Goal: Task Accomplishment & Management: Use online tool/utility

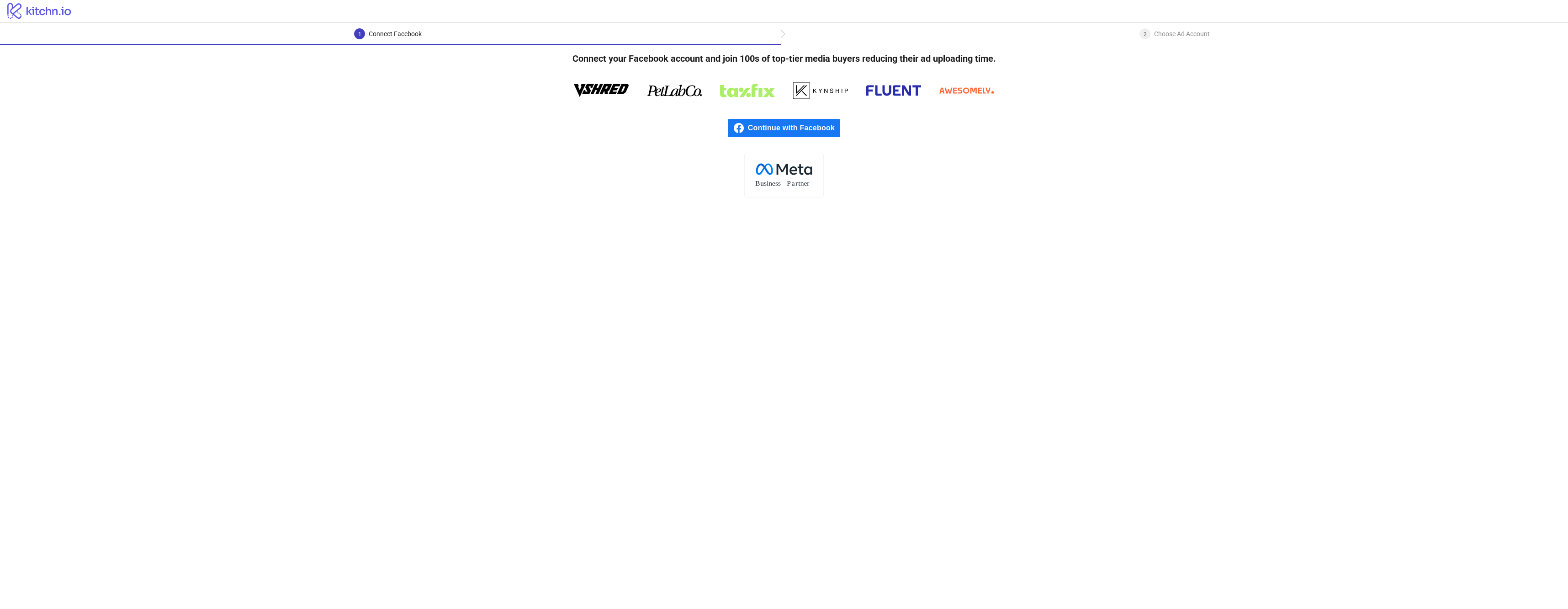
click at [820, 132] on span "Continue with Facebook" at bounding box center [794, 128] width 92 height 18
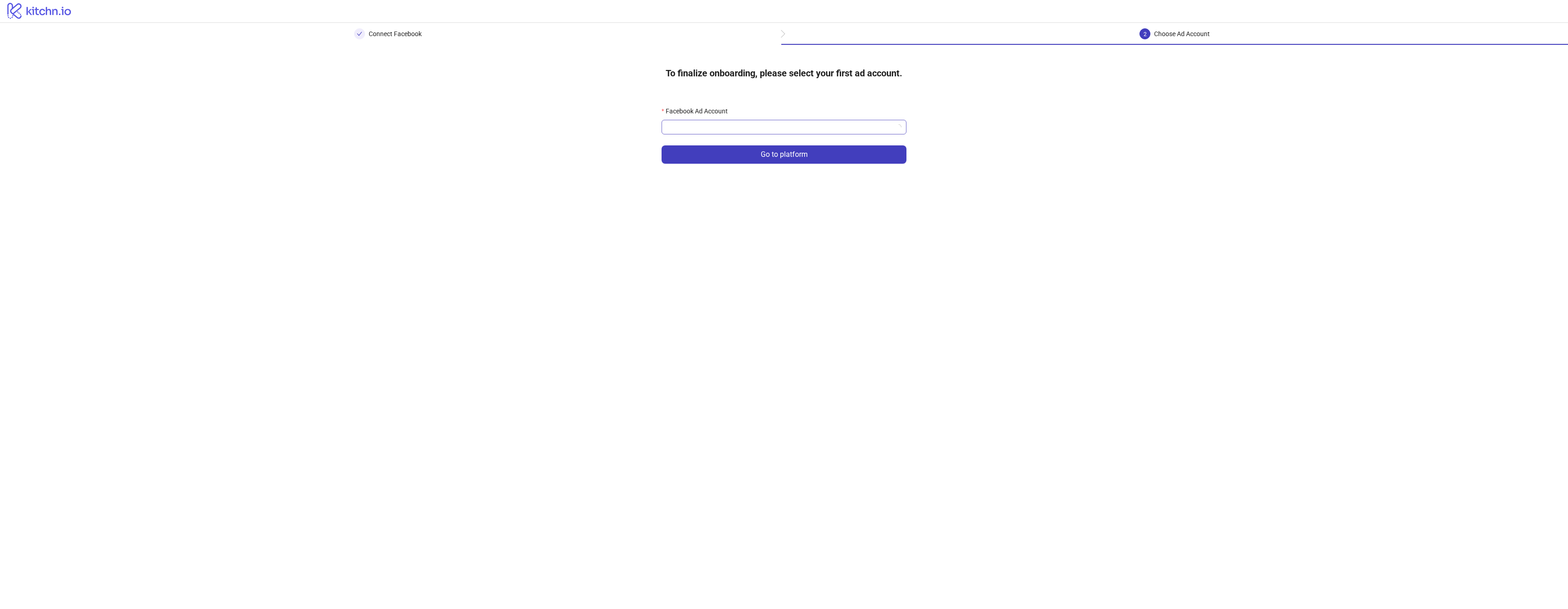
click at [737, 130] on input "Facebook Ad Account" at bounding box center [780, 127] width 226 height 14
type input "*********"
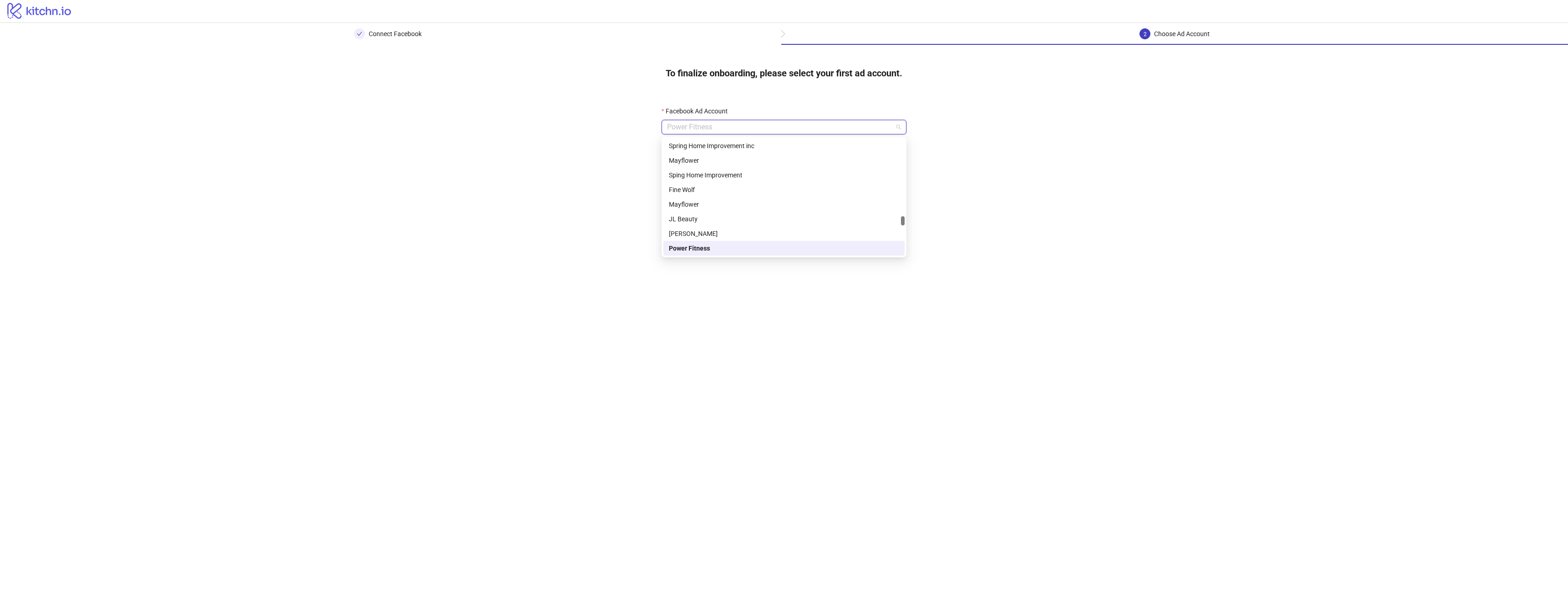
click at [458, 236] on main "Connect Facebook 2 Choose Ad Account To finalize onboarding, please select your…" at bounding box center [784, 316] width 1568 height 586
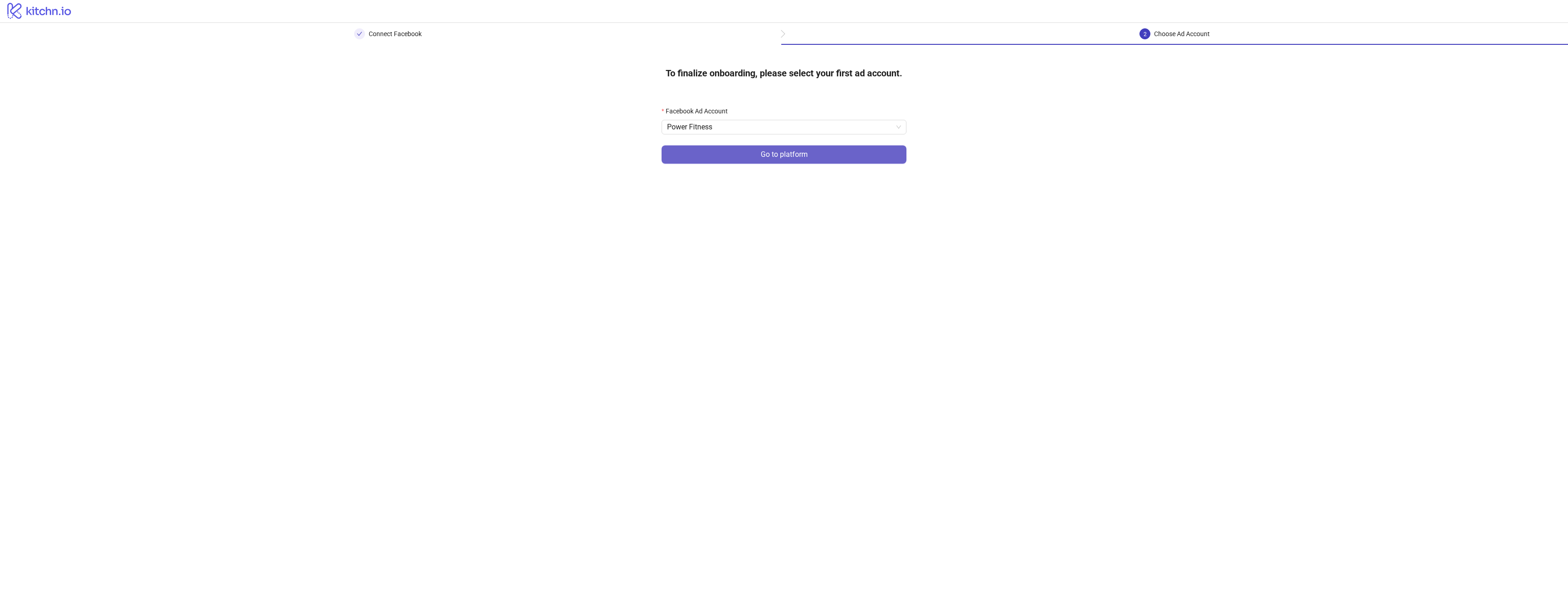
click at [756, 155] on button "Go to platform" at bounding box center [784, 155] width 245 height 18
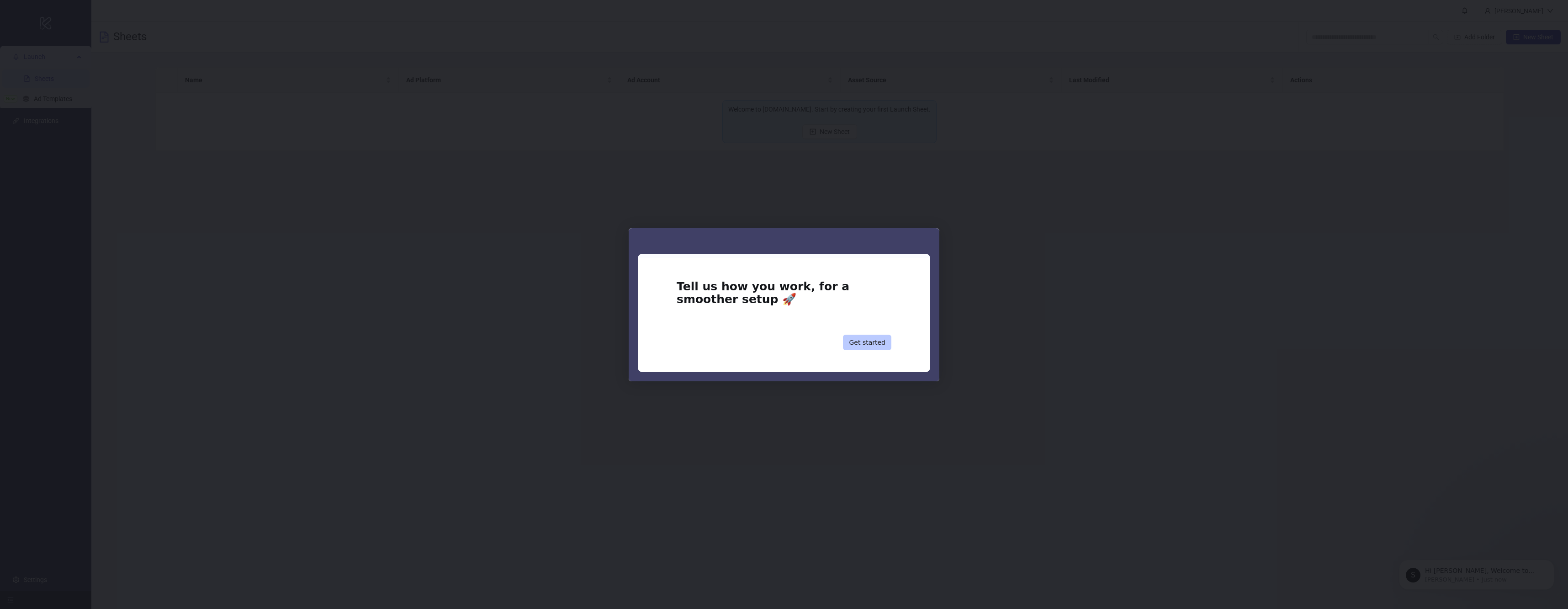
click at [873, 339] on button "Get started" at bounding box center [867, 342] width 48 height 16
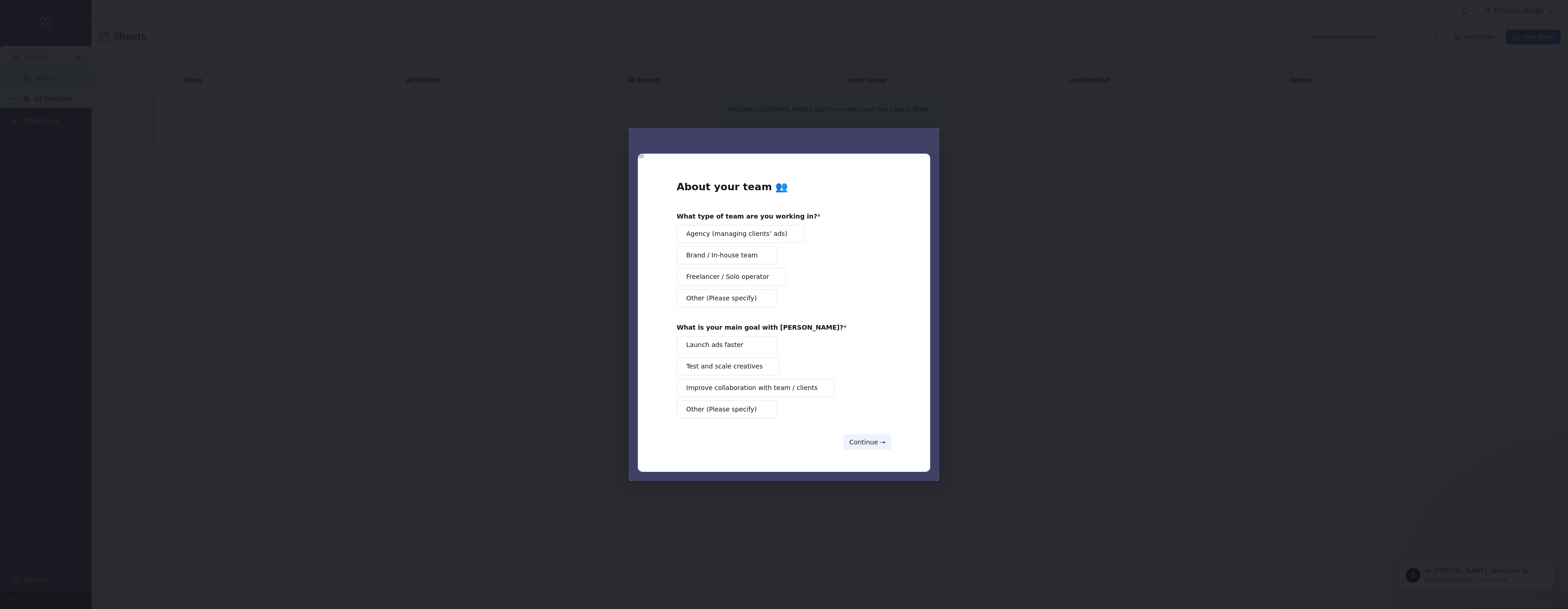
click at [762, 231] on span "Agency (managing clients’ ads)" at bounding box center [736, 233] width 101 height 10
click at [745, 348] on button "Launch ads faster" at bounding box center [727, 345] width 101 height 18
drag, startPoint x: 859, startPoint y: 441, endPoint x: 739, endPoint y: 354, distance: 148.2
click at [735, 369] on div "About your team 👥 What type of team are you working in? Agency (managing client…" at bounding box center [784, 315] width 215 height 270
click at [748, 354] on button "Launch ads faster" at bounding box center [727, 345] width 101 height 18
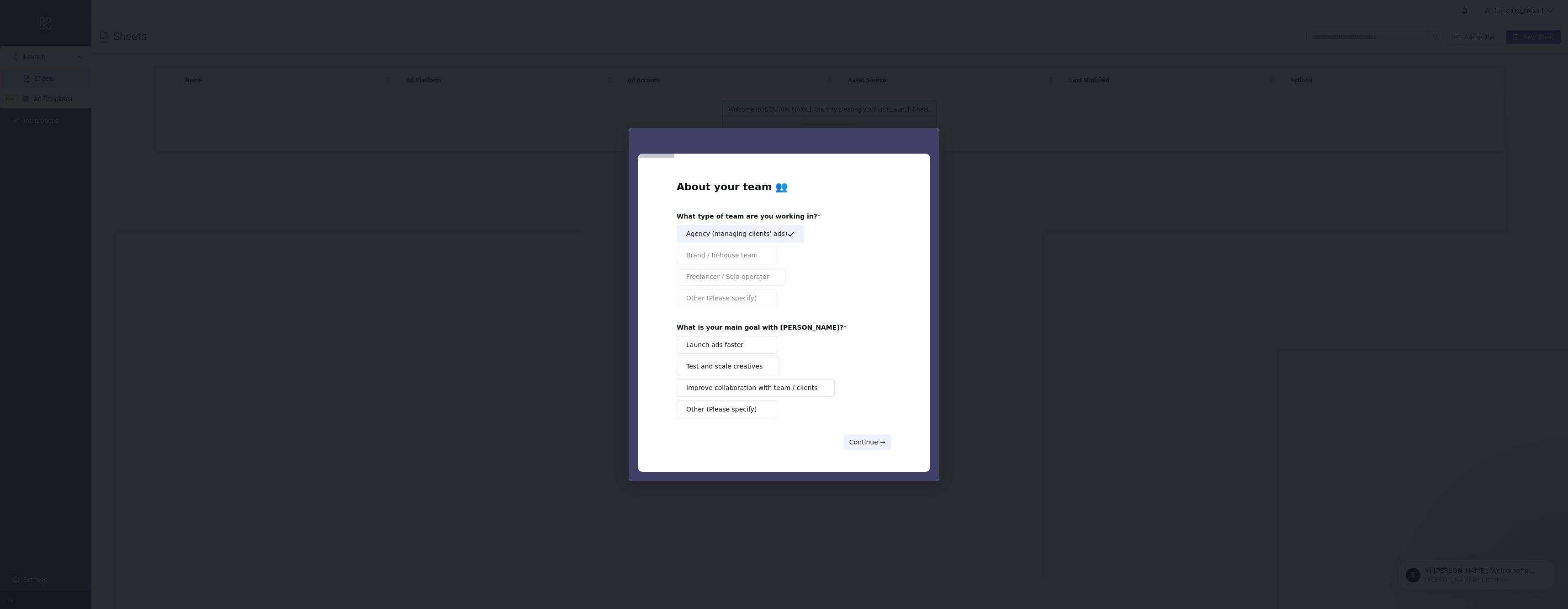
click at [755, 363] on button "Test and scale creatives" at bounding box center [728, 367] width 103 height 18
click at [763, 349] on button "Launch ads faster" at bounding box center [727, 345] width 101 height 18
click at [856, 437] on button "Continue →" at bounding box center [867, 442] width 48 height 16
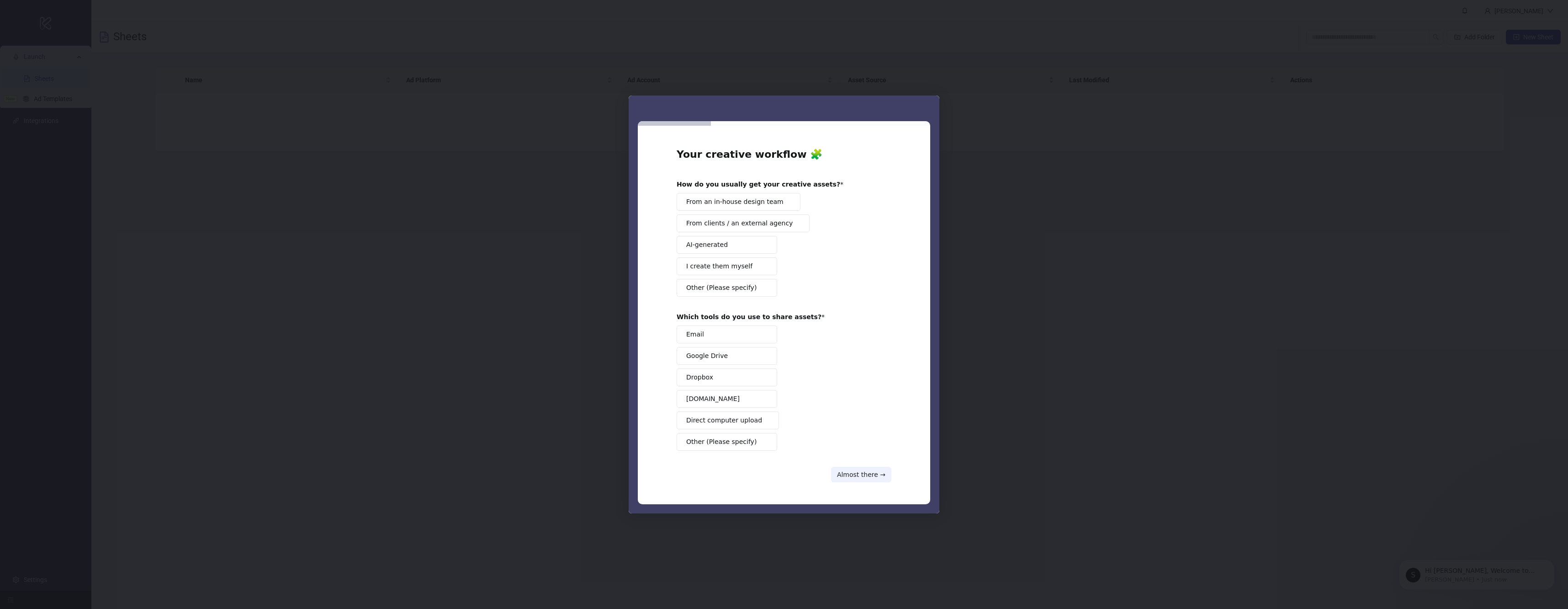
click at [739, 357] on button "Google Drive" at bounding box center [727, 356] width 101 height 18
click at [759, 200] on span "From an in-house design team" at bounding box center [734, 201] width 98 height 10
click at [871, 470] on button "Almost there →" at bounding box center [862, 474] width 61 height 16
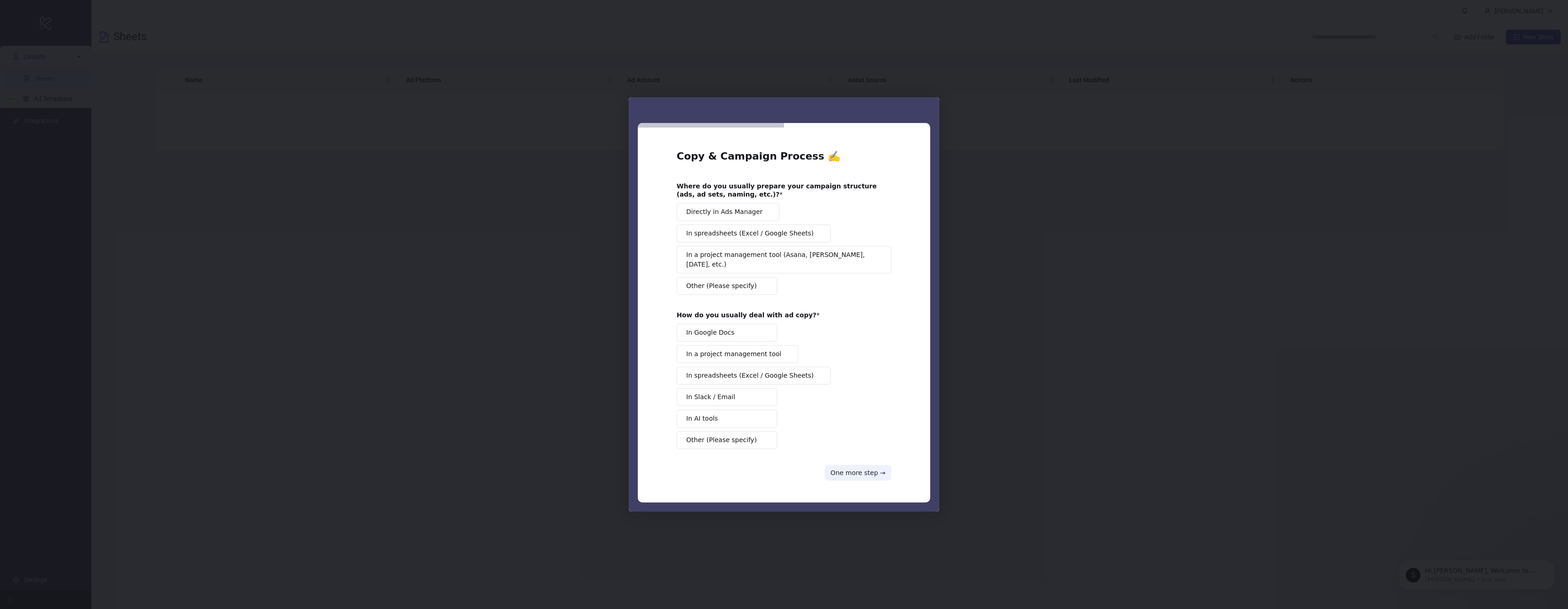
click at [740, 211] on button "Directly in Ads Manager" at bounding box center [728, 212] width 103 height 18
click at [755, 414] on button "In AI tools" at bounding box center [727, 419] width 101 height 18
click at [861, 465] on button "One more step →" at bounding box center [858, 473] width 67 height 16
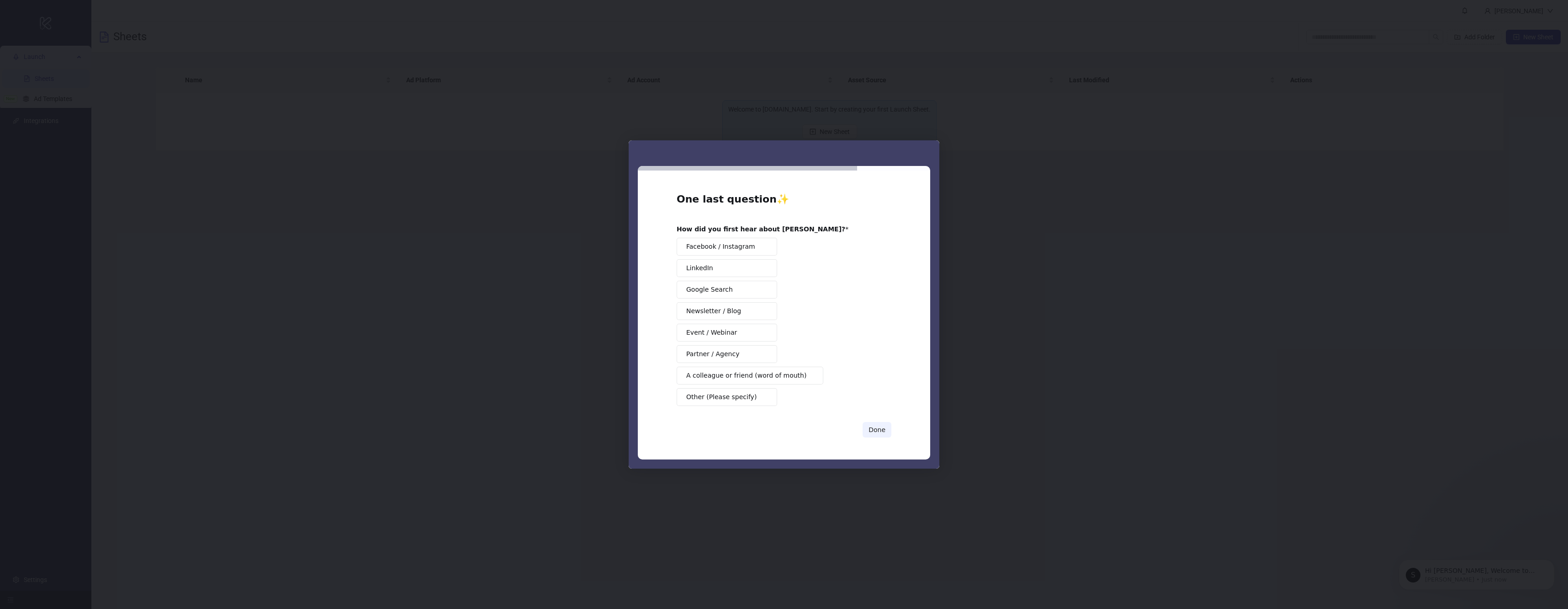
click at [741, 286] on button "Google Search" at bounding box center [727, 289] width 101 height 18
click at [883, 430] on button "Done" at bounding box center [877, 429] width 29 height 16
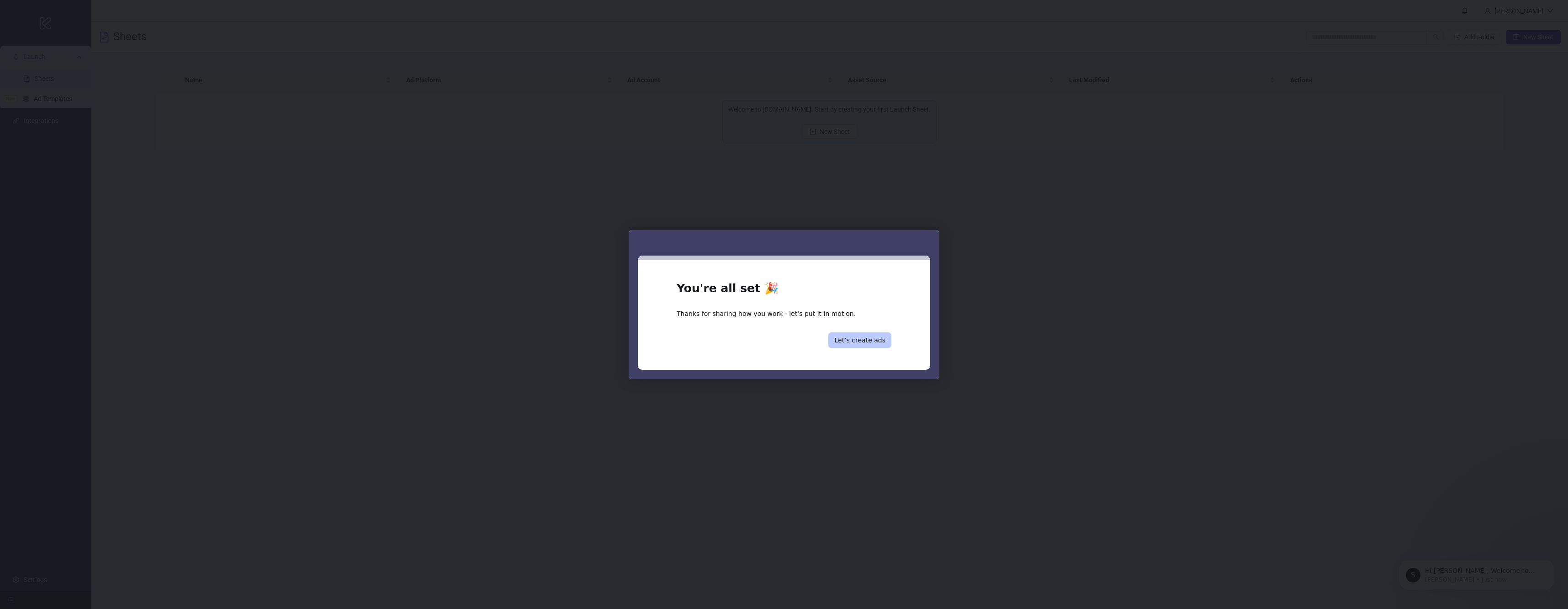
click at [878, 339] on button "Let’s create ads" at bounding box center [859, 340] width 63 height 16
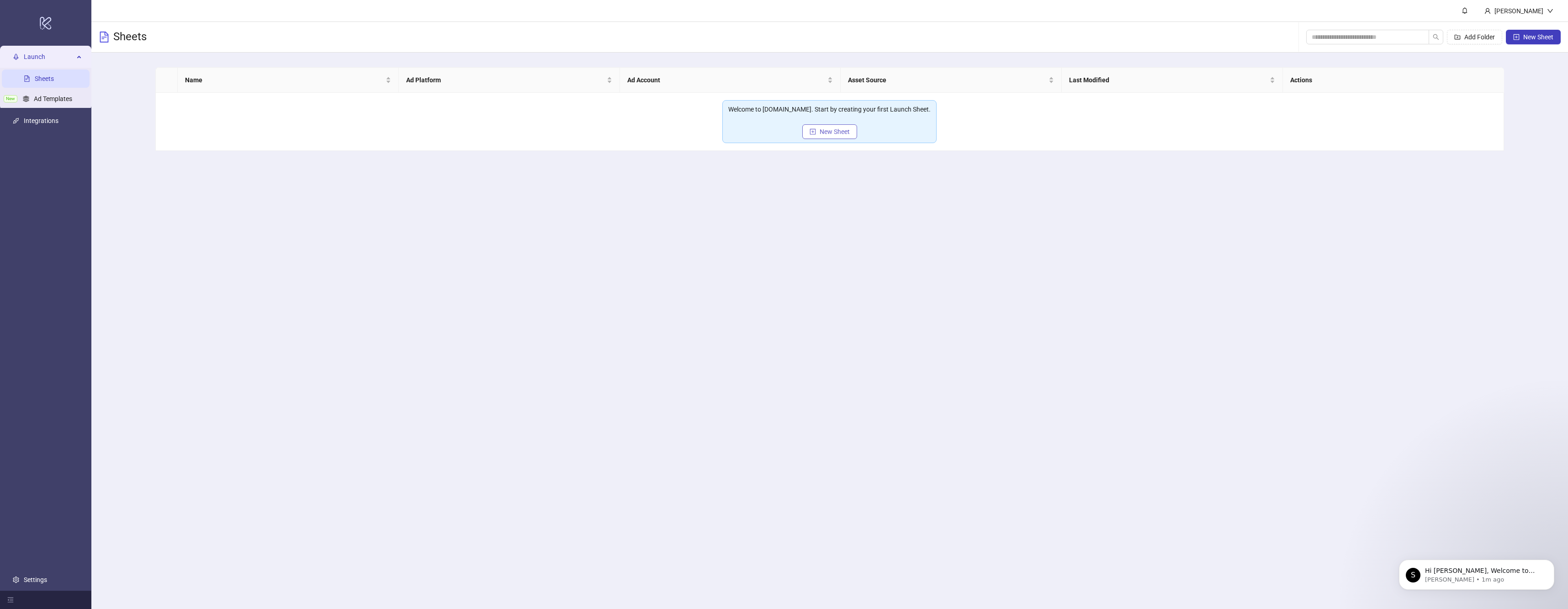
click at [810, 126] on button "New Sheet" at bounding box center [830, 131] width 55 height 14
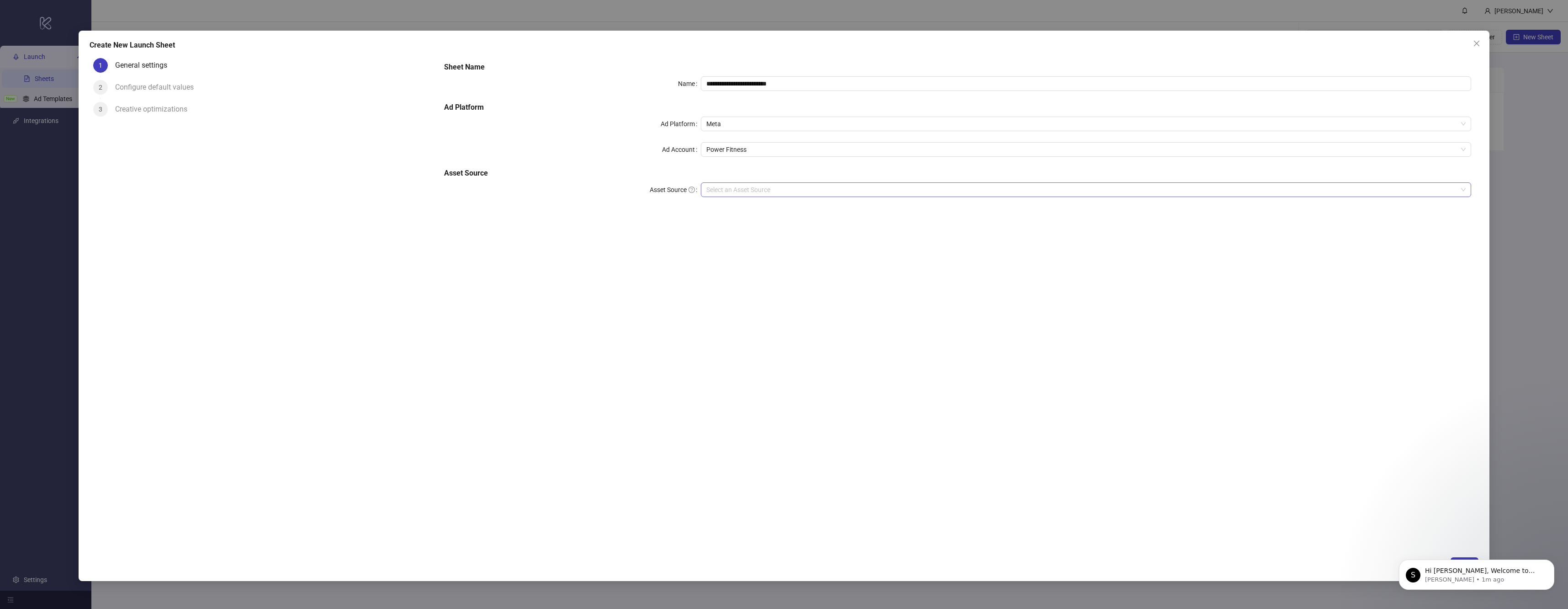
click at [737, 196] on div "Select an Asset Source" at bounding box center [1086, 189] width 770 height 14
click at [743, 208] on div "Local Files" at bounding box center [1086, 208] width 756 height 10
click at [769, 90] on input "**********" at bounding box center [1086, 83] width 770 height 14
drag, startPoint x: 751, startPoint y: 81, endPoint x: 867, endPoint y: 89, distance: 116.3
click at [867, 89] on input "**********" at bounding box center [1086, 83] width 770 height 14
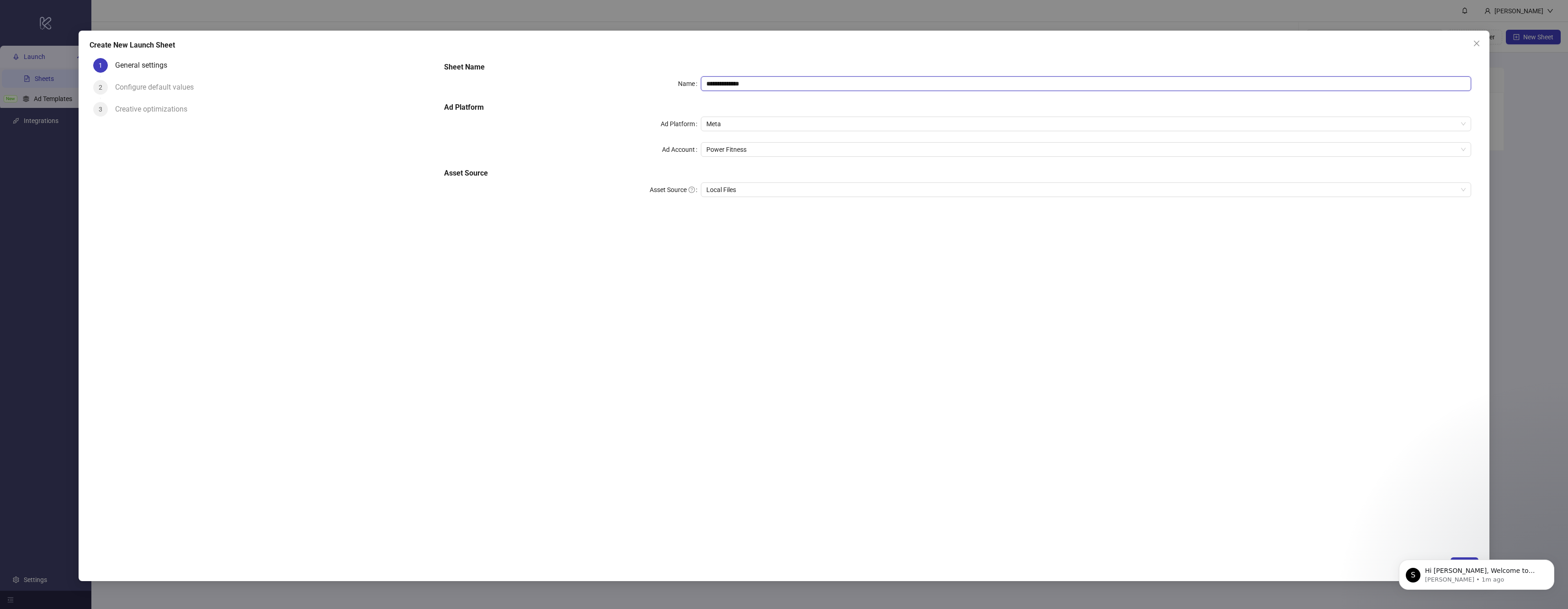
type input "**********"
click at [1255, 354] on div "**********" at bounding box center [958, 303] width 1042 height 498
click at [1552, 561] on icon "Dismiss notification" at bounding box center [1551, 562] width 5 height 5
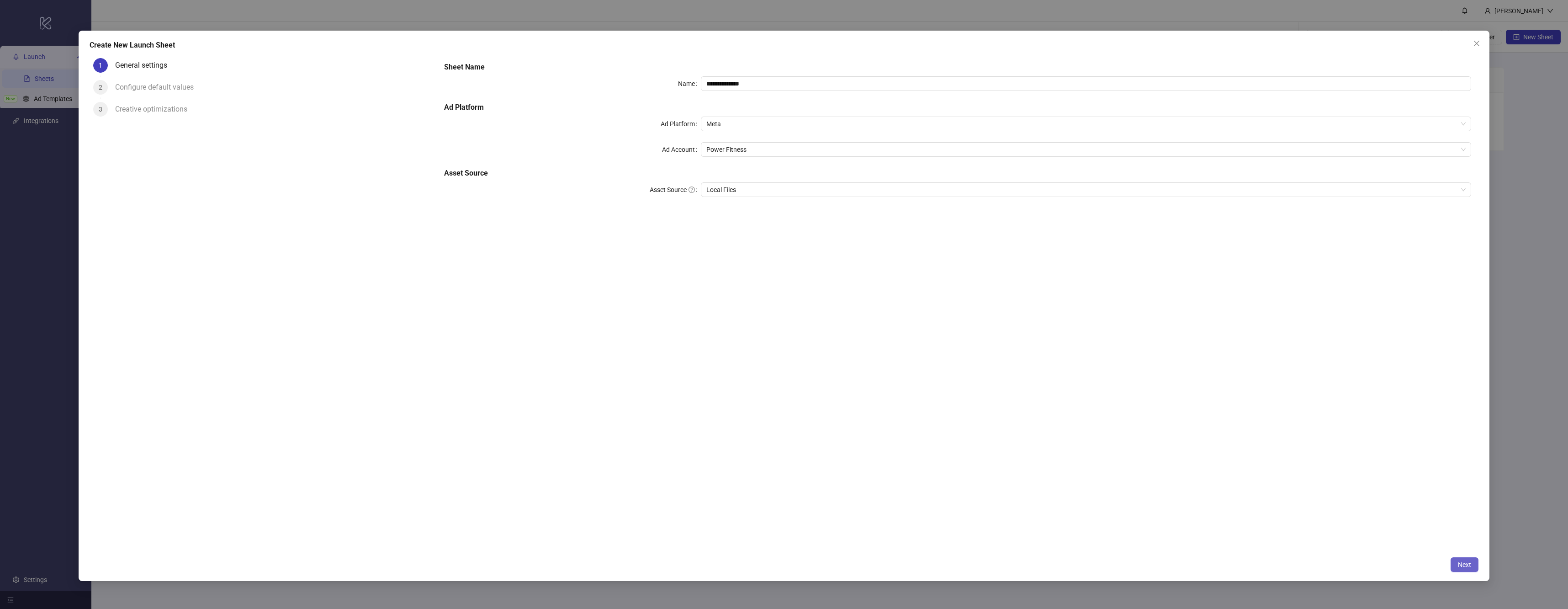
click at [1476, 561] on button "Next" at bounding box center [1464, 564] width 28 height 14
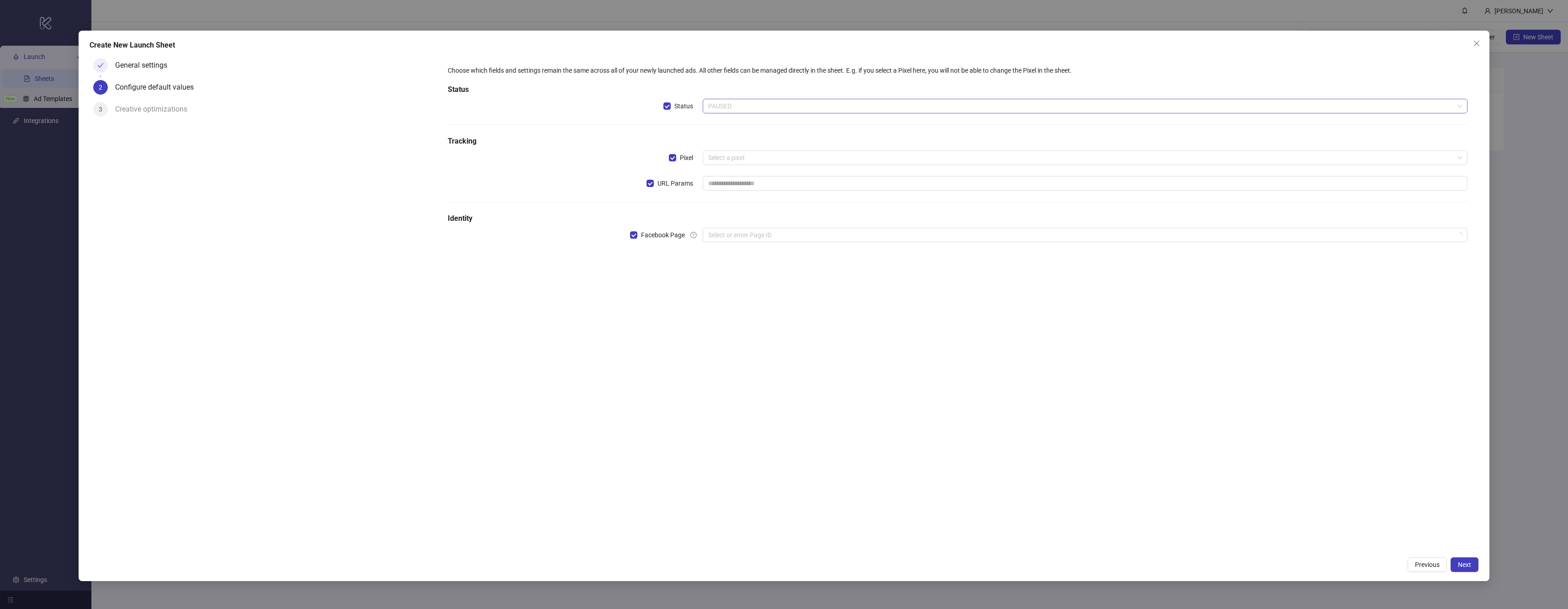
click at [725, 105] on span "PAUSED" at bounding box center [1085, 106] width 754 height 14
click at [684, 158] on span "Pixel" at bounding box center [686, 158] width 20 height 10
click at [663, 183] on span "URL Params" at bounding box center [675, 183] width 43 height 10
click at [785, 240] on input "search" at bounding box center [1080, 235] width 746 height 14
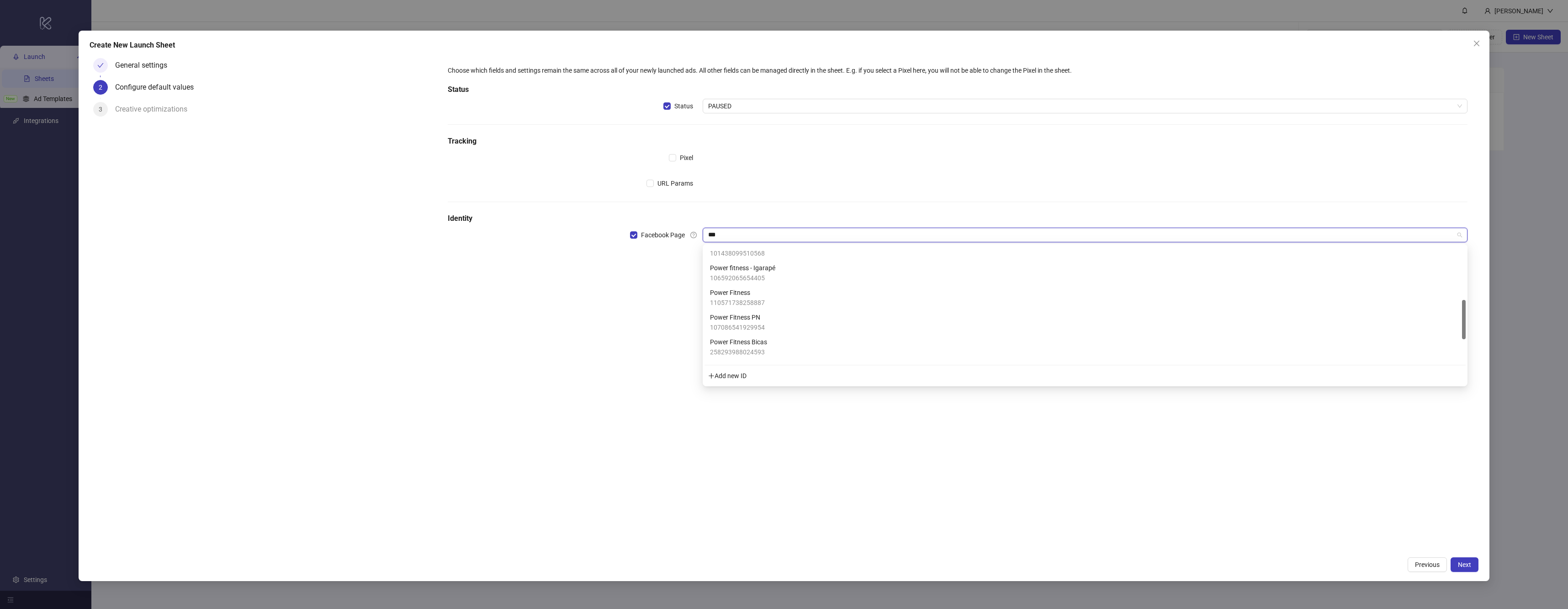
scroll to position [130, 0]
type input "*****"
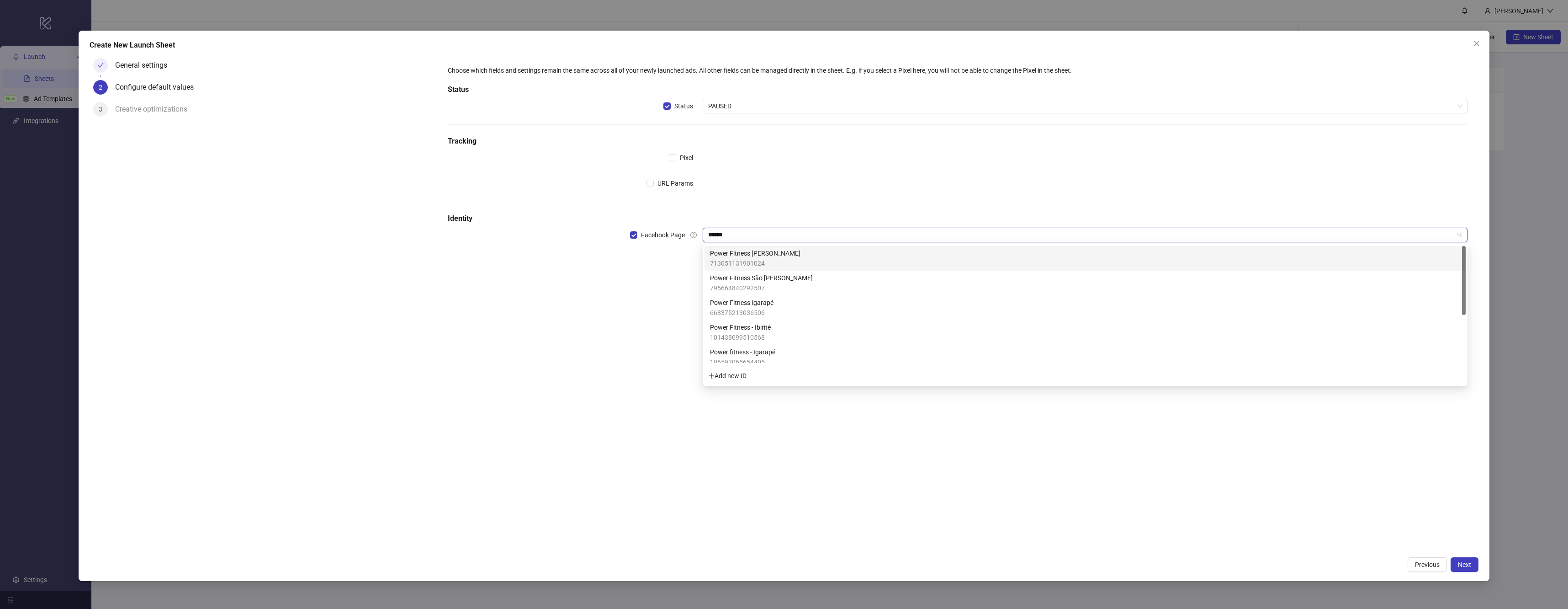
scroll to position [80, 0]
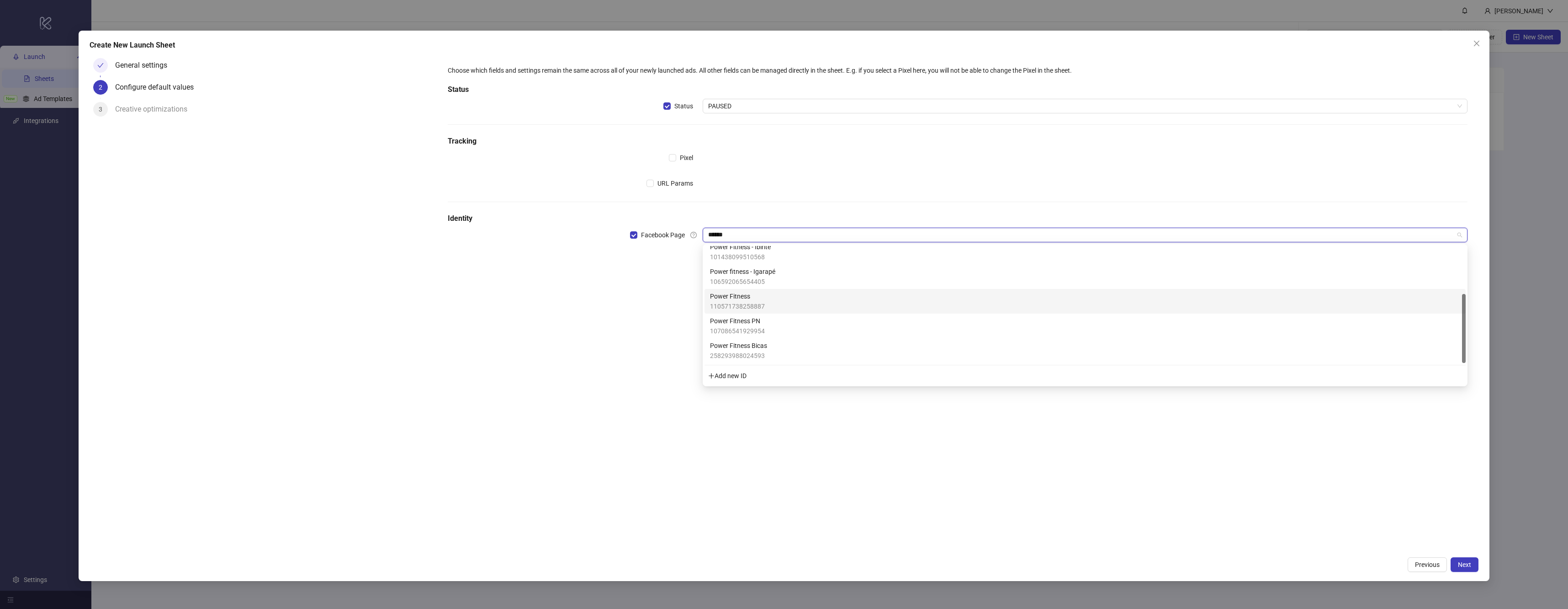
click at [799, 301] on div "Power Fitness 110571738258887" at bounding box center [1085, 301] width 750 height 20
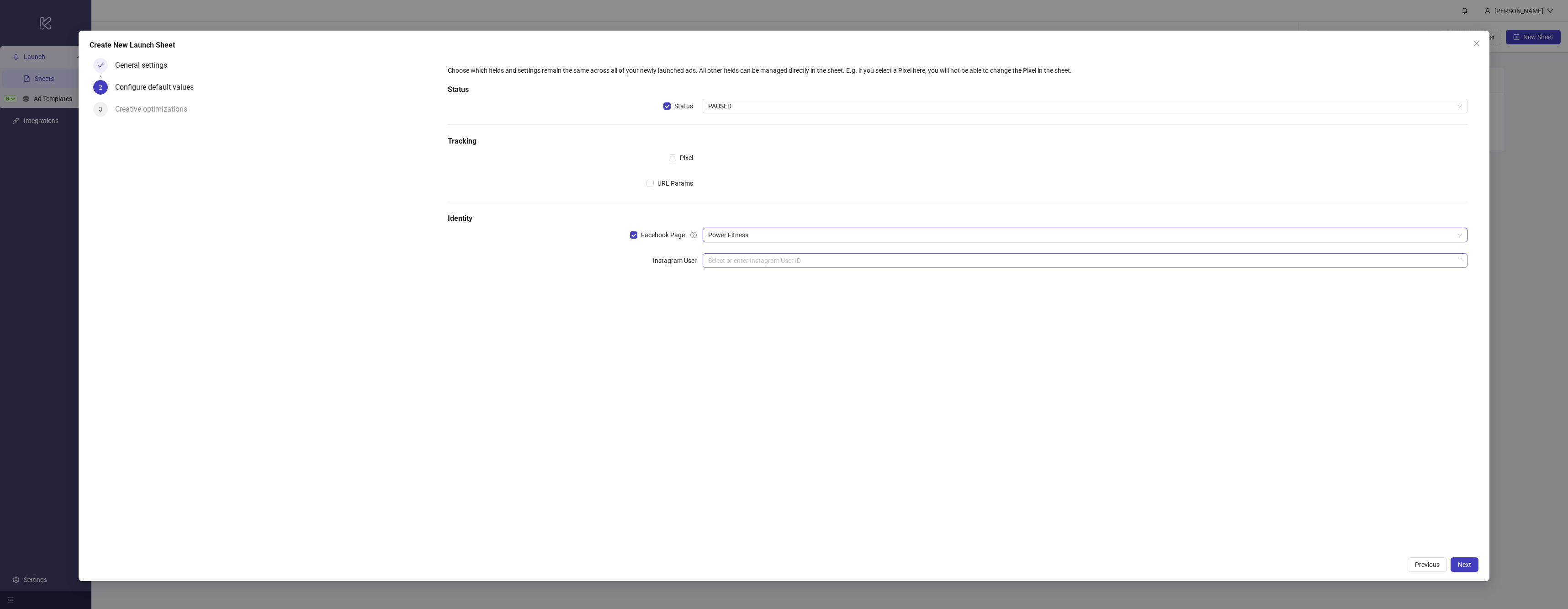
click at [955, 264] on input "search" at bounding box center [1080, 261] width 746 height 14
click at [865, 282] on div "No data" at bounding box center [1085, 285] width 743 height 16
click at [854, 236] on span "Power Fitness" at bounding box center [1085, 235] width 754 height 14
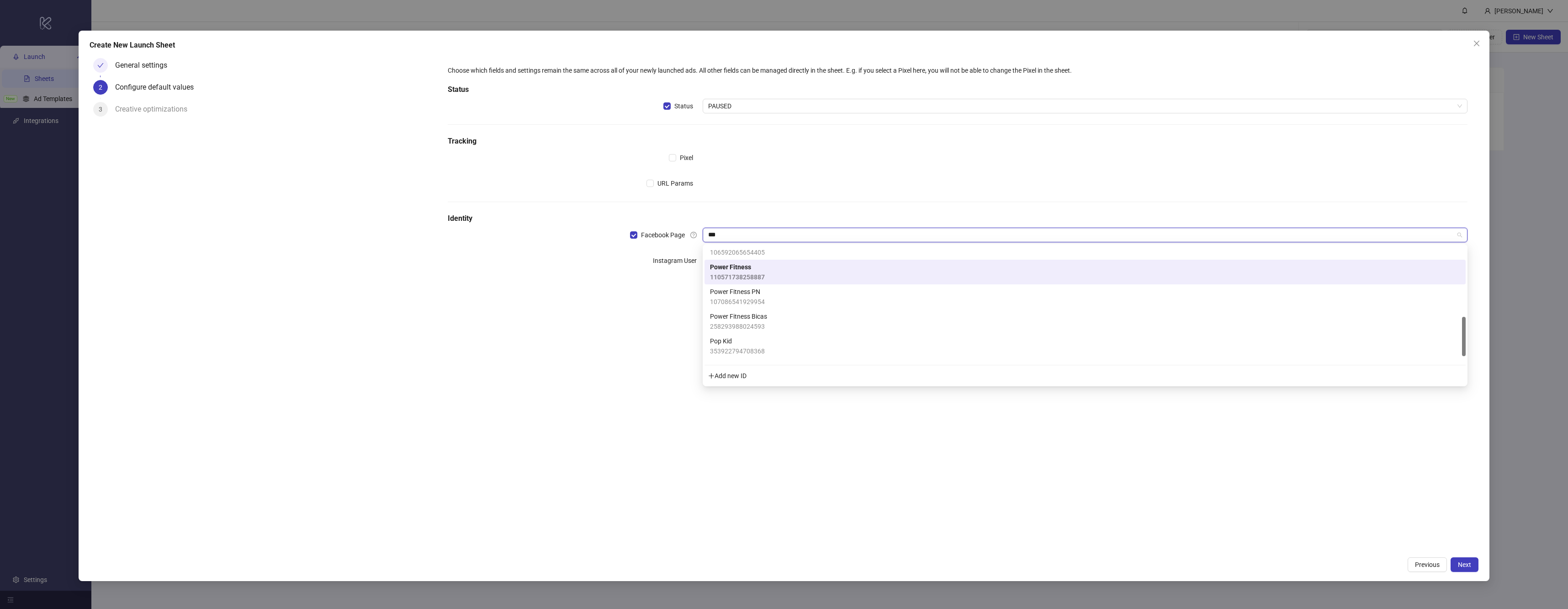
scroll to position [130, 0]
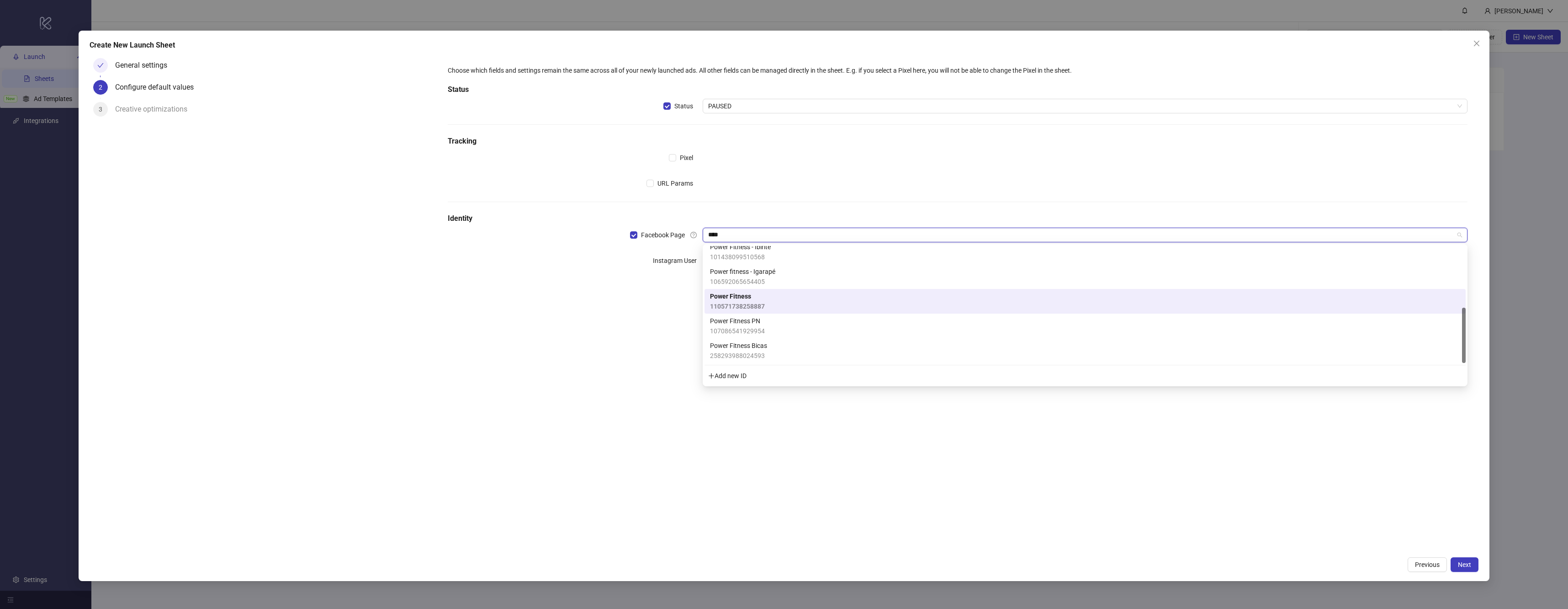
type input "*****"
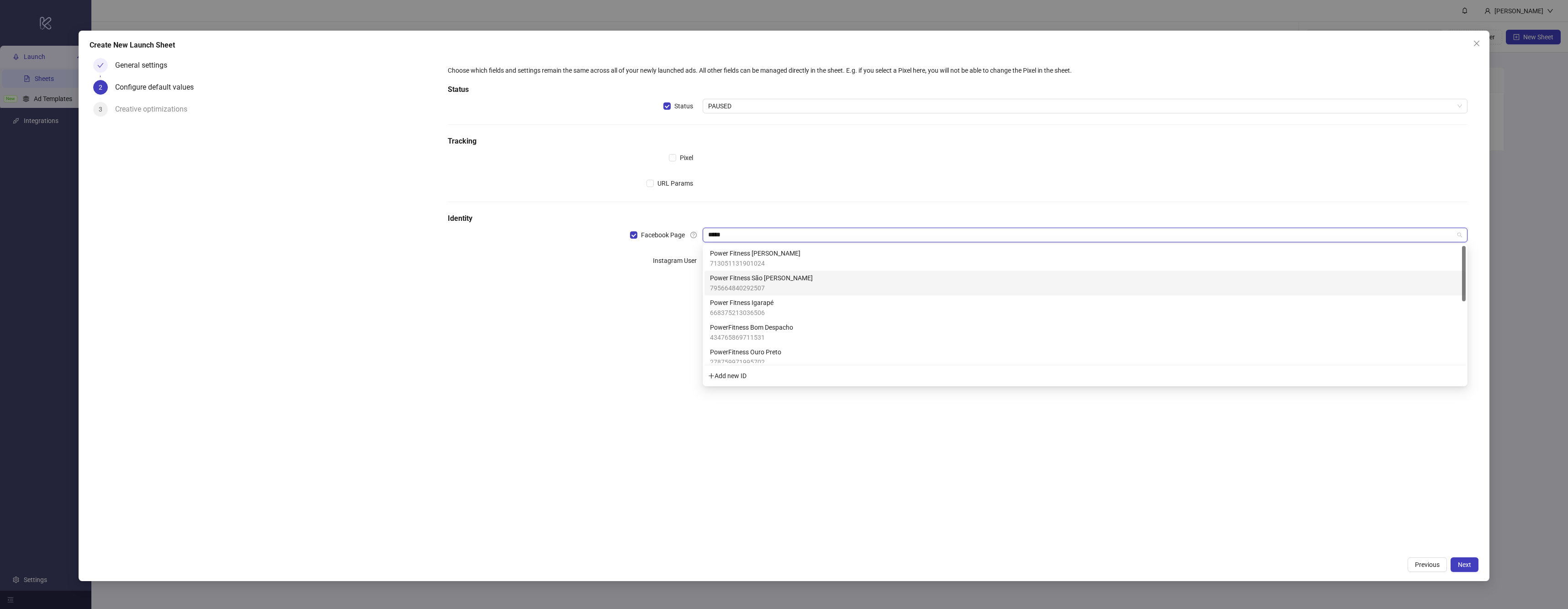
scroll to position [0, 0]
click at [803, 258] on div "Power Fitness Mariana 713051131901024" at bounding box center [1085, 258] width 750 height 20
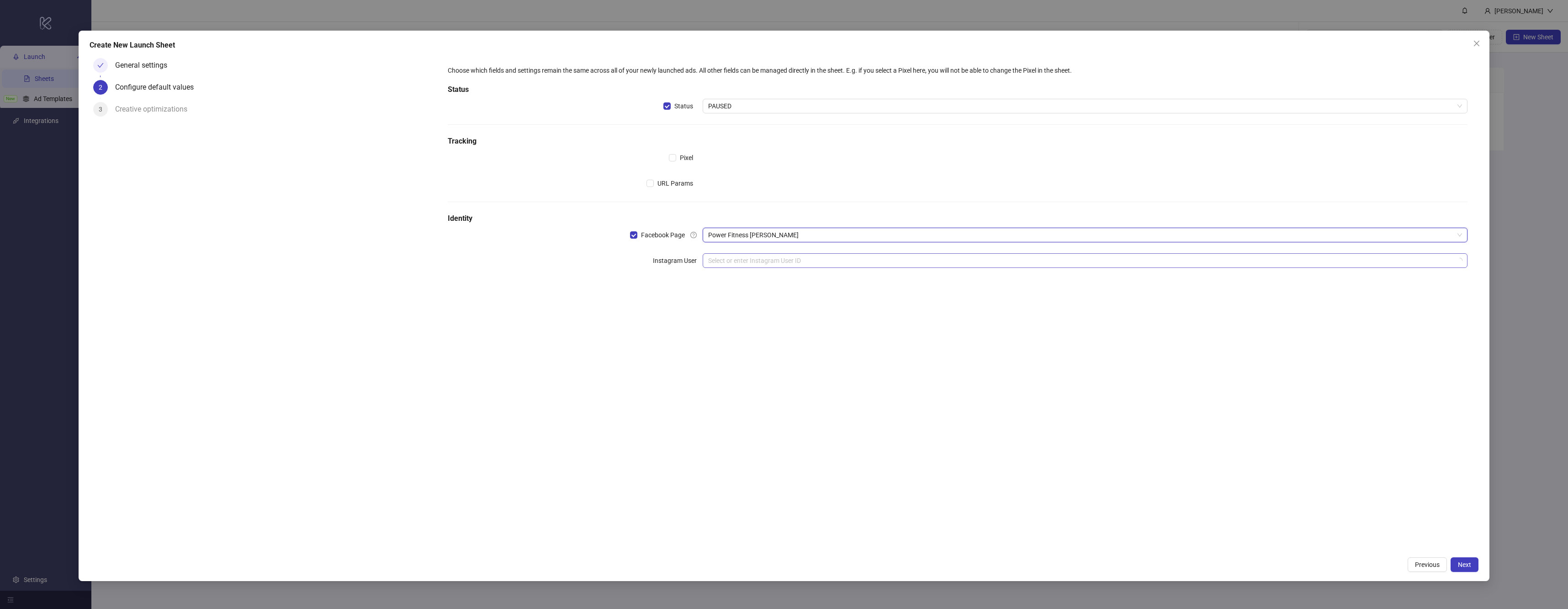
click at [778, 264] on input "search" at bounding box center [1080, 261] width 746 height 14
click at [768, 283] on div "powerfitnessmariana" at bounding box center [1085, 278] width 750 height 10
click at [784, 286] on input "search" at bounding box center [1080, 286] width 746 height 14
click at [603, 399] on div "Choose which fields and settings remain the same across all of your newly launc…" at bounding box center [958, 303] width 1042 height 498
click at [1470, 567] on span "Next" at bounding box center [1464, 564] width 13 height 8
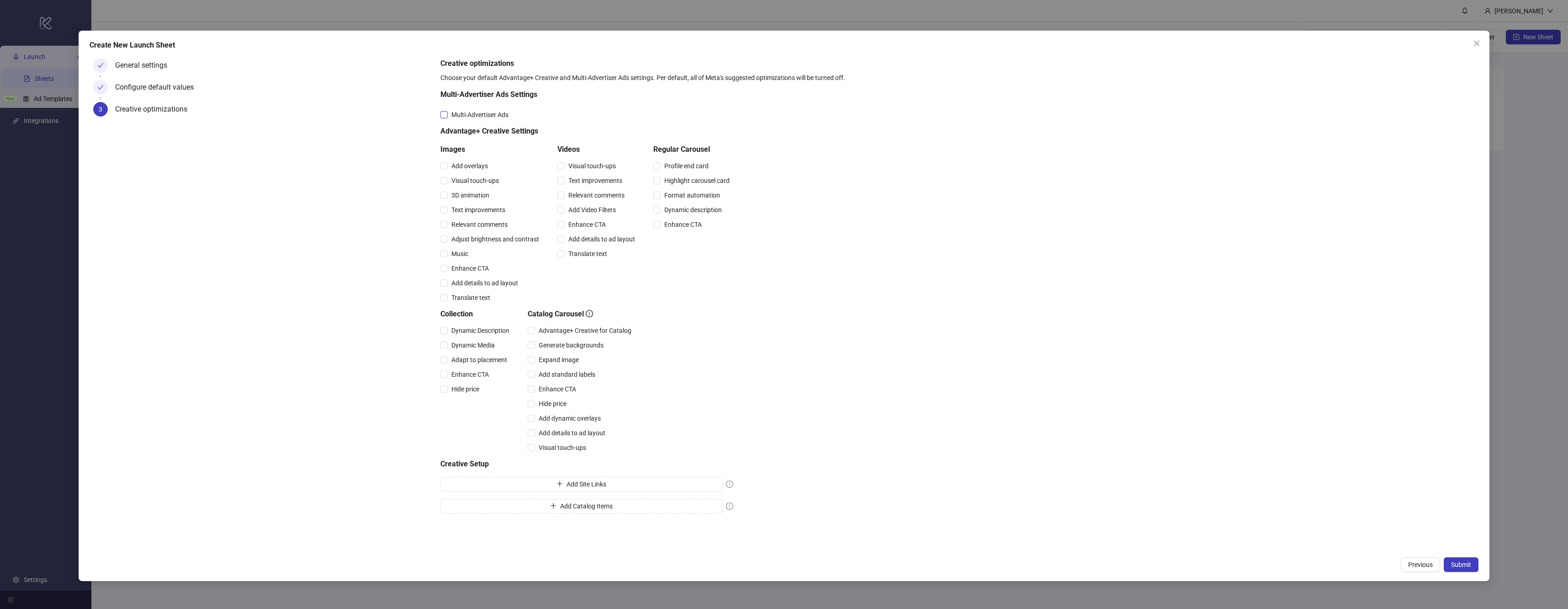
click at [475, 111] on span "Multi-Advertiser Ads" at bounding box center [479, 114] width 64 height 10
click at [1476, 565] on button "Submit" at bounding box center [1461, 564] width 35 height 14
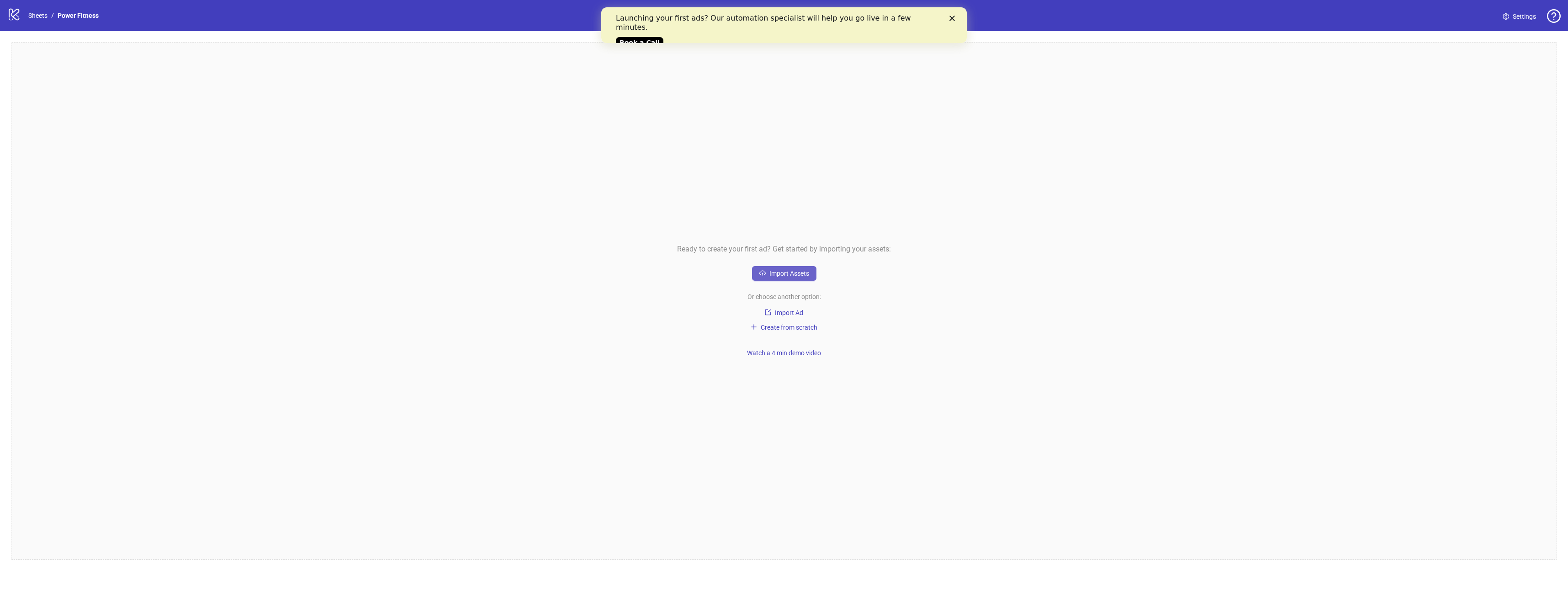
click at [799, 273] on span "Import Assets" at bounding box center [789, 273] width 39 height 8
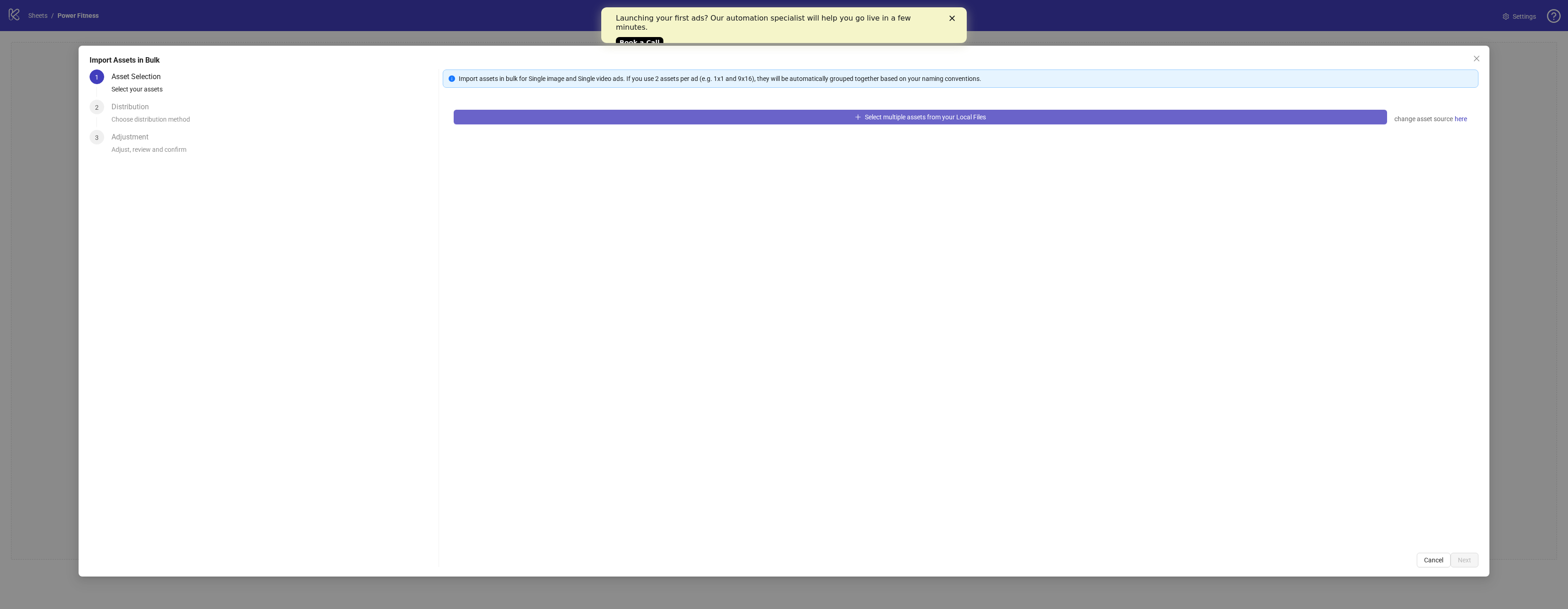
click at [613, 116] on button "Select multiple assets from your Local Files" at bounding box center [920, 117] width 934 height 14
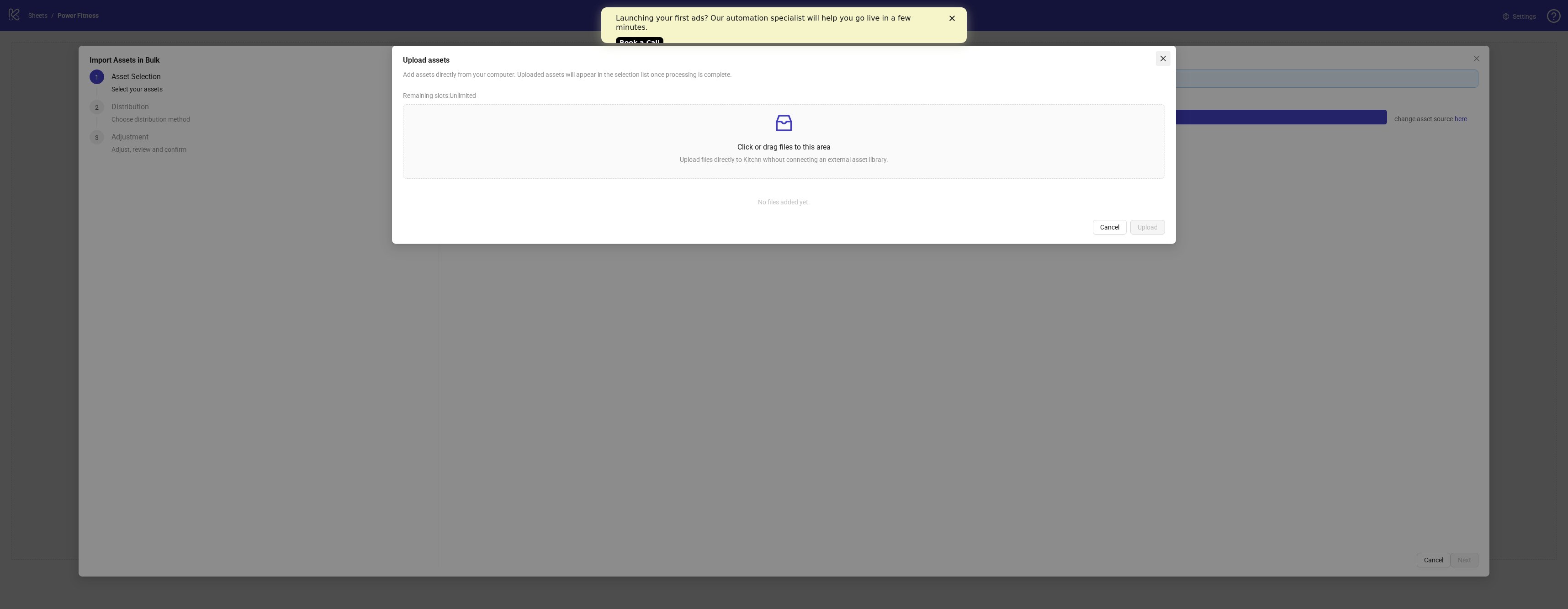
click at [1162, 52] on button "Close" at bounding box center [1163, 58] width 14 height 14
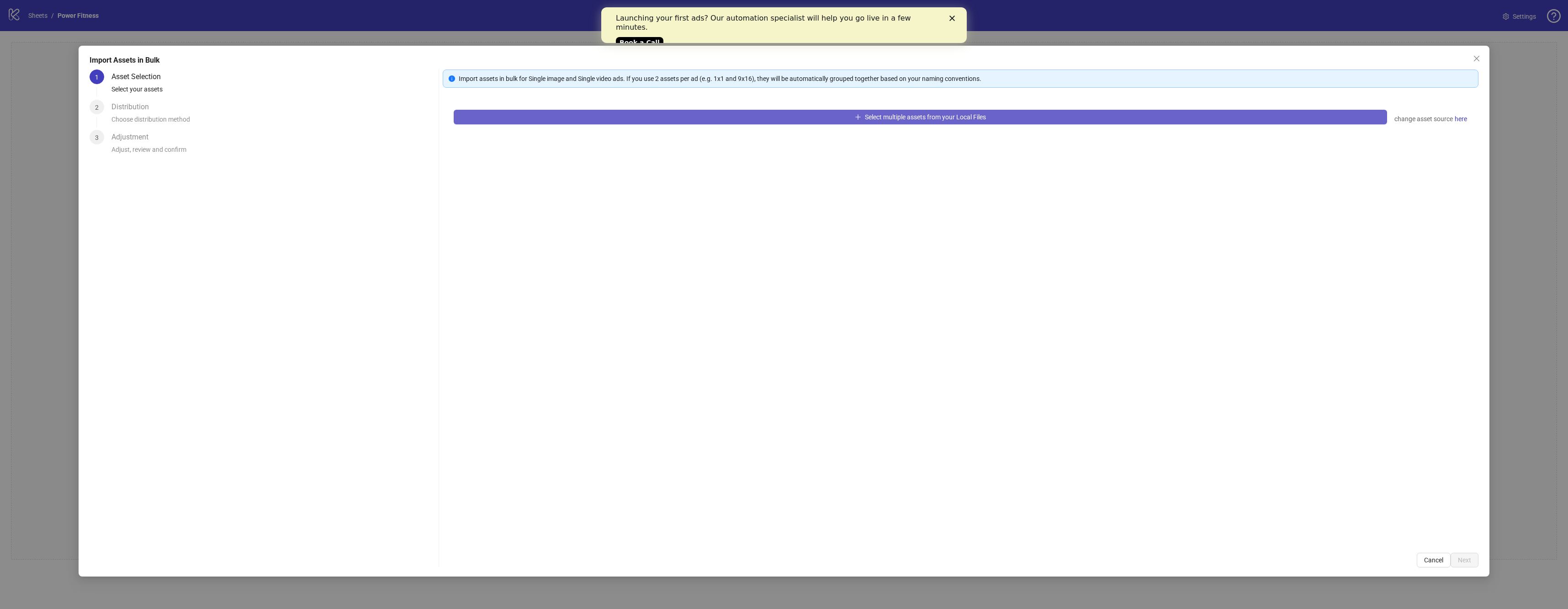
click at [906, 122] on button "Select multiple assets from your Local Files" at bounding box center [920, 117] width 934 height 14
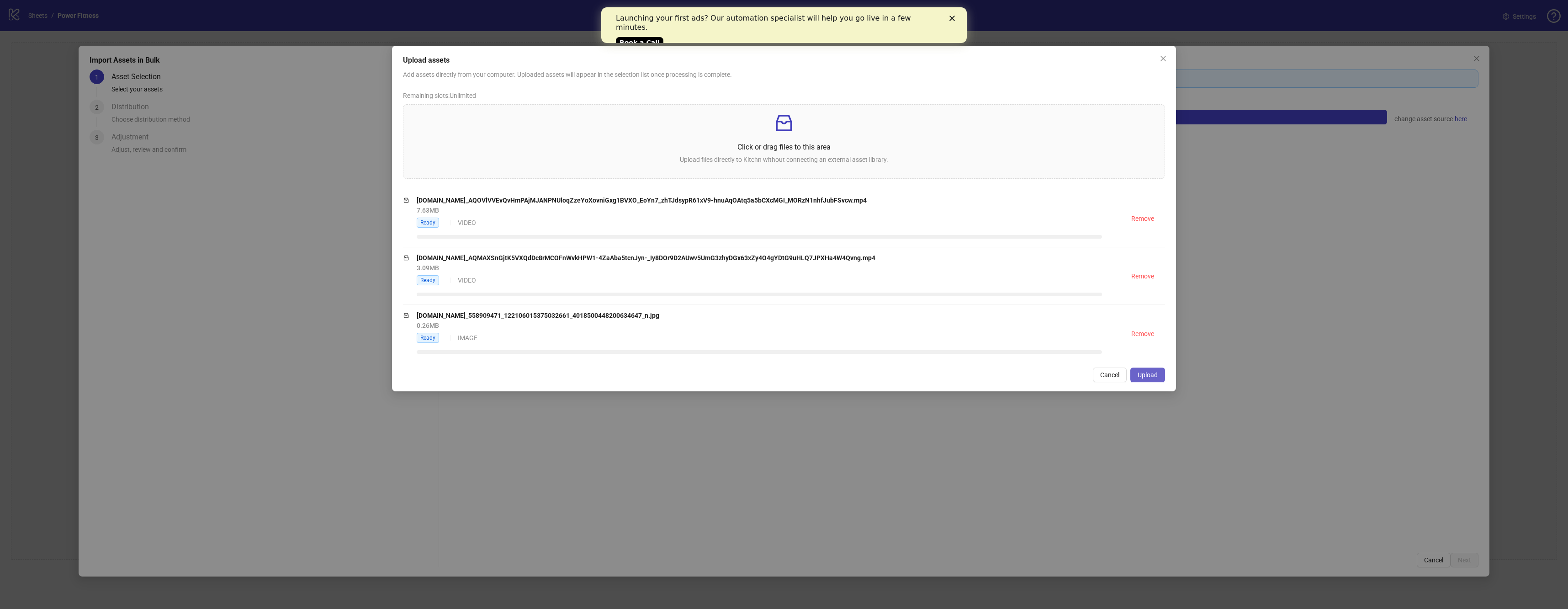
click at [1152, 374] on span "Upload" at bounding box center [1148, 375] width 20 height 8
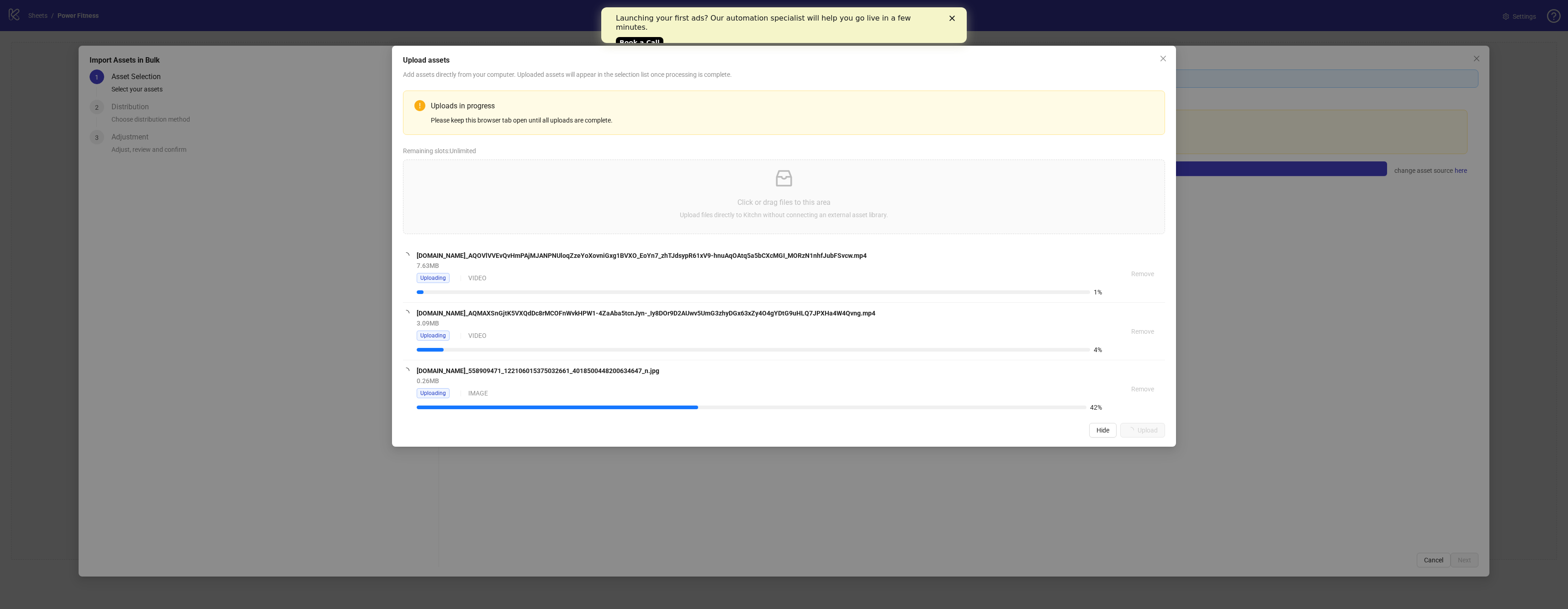
click at [954, 16] on icon "Close" at bounding box center [952, 18] width 5 height 5
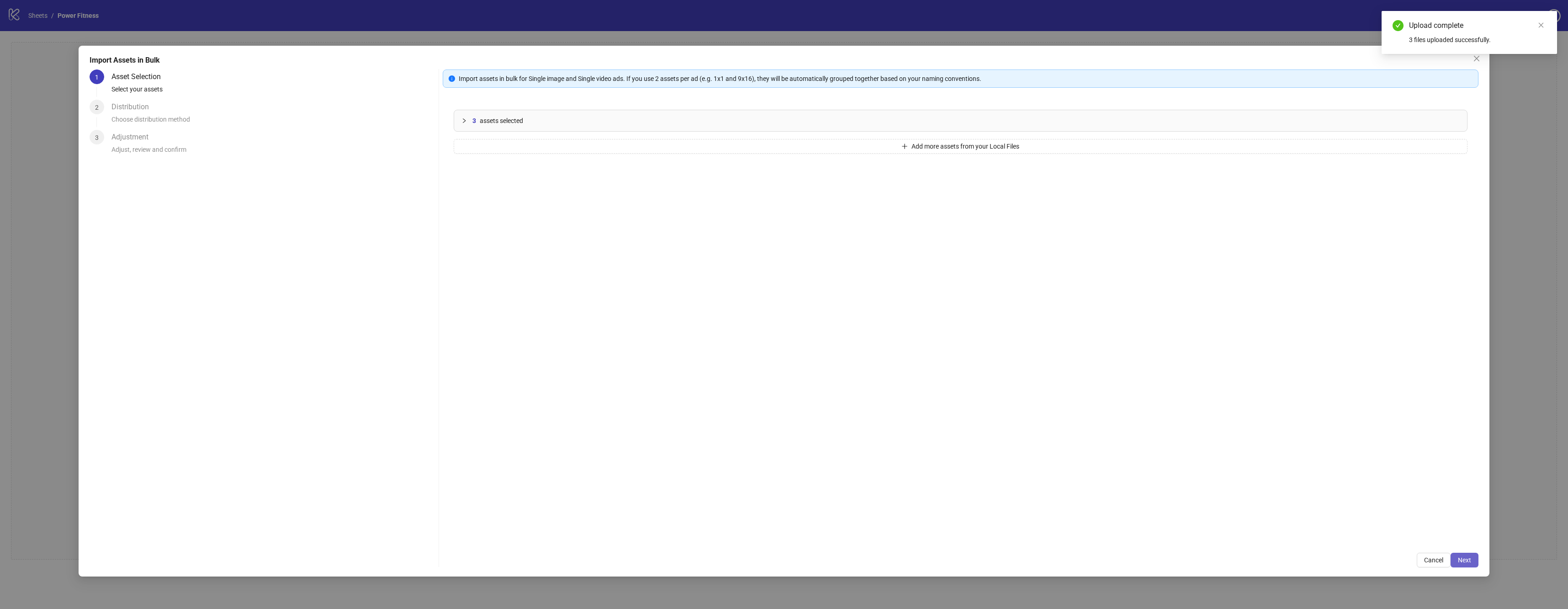
click at [1469, 555] on button "Next" at bounding box center [1464, 560] width 28 height 14
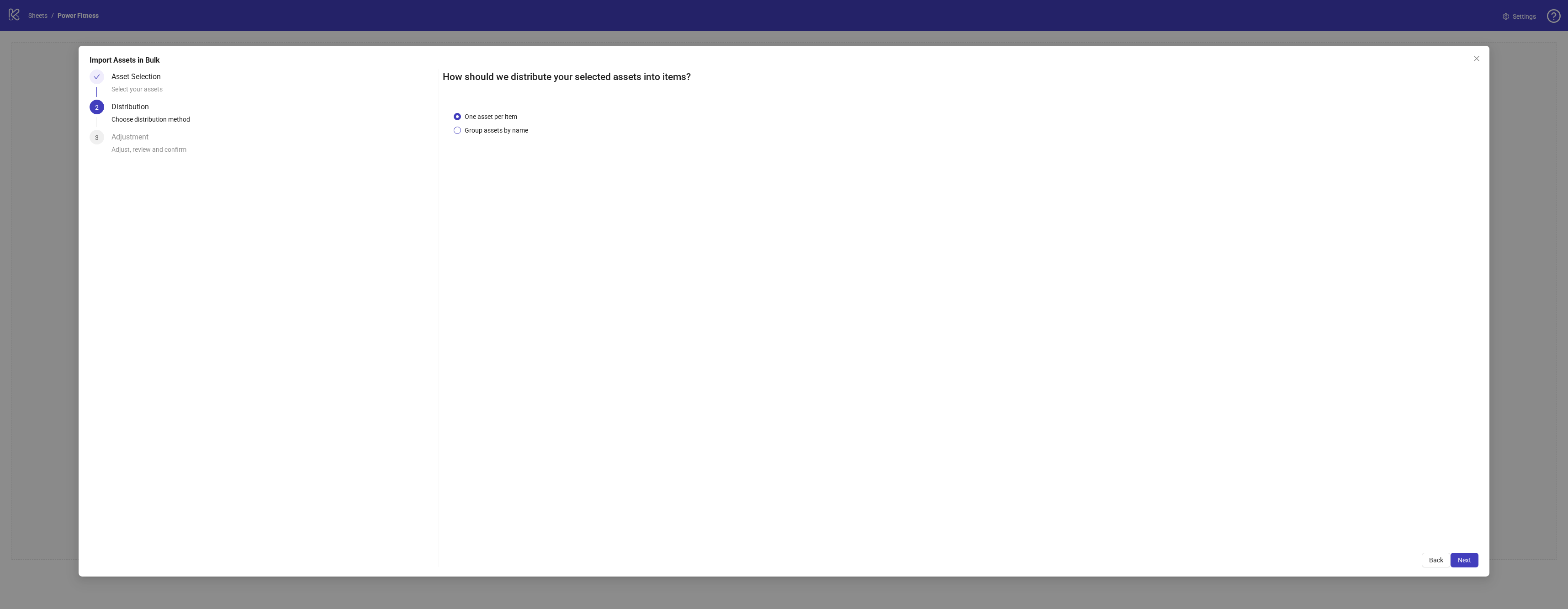
click at [482, 133] on span "Group assets by name" at bounding box center [497, 130] width 71 height 10
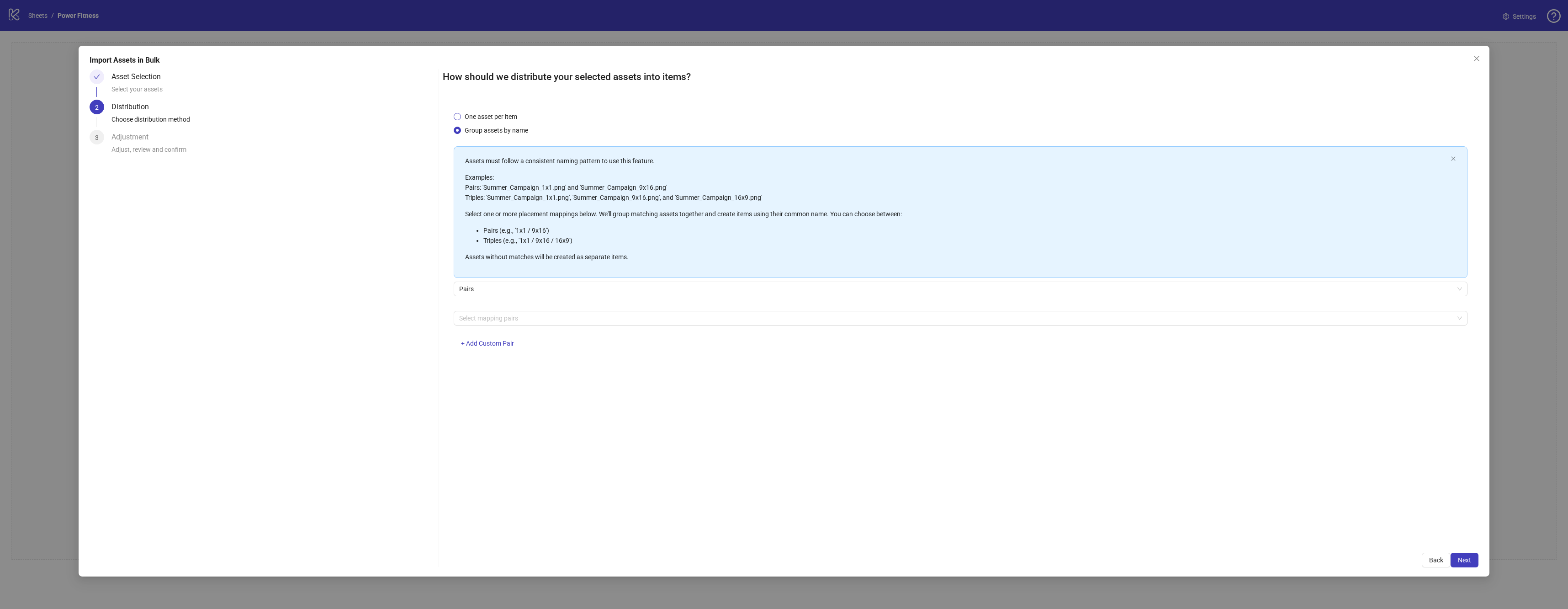
click at [491, 114] on span "One asset per item" at bounding box center [491, 116] width 60 height 10
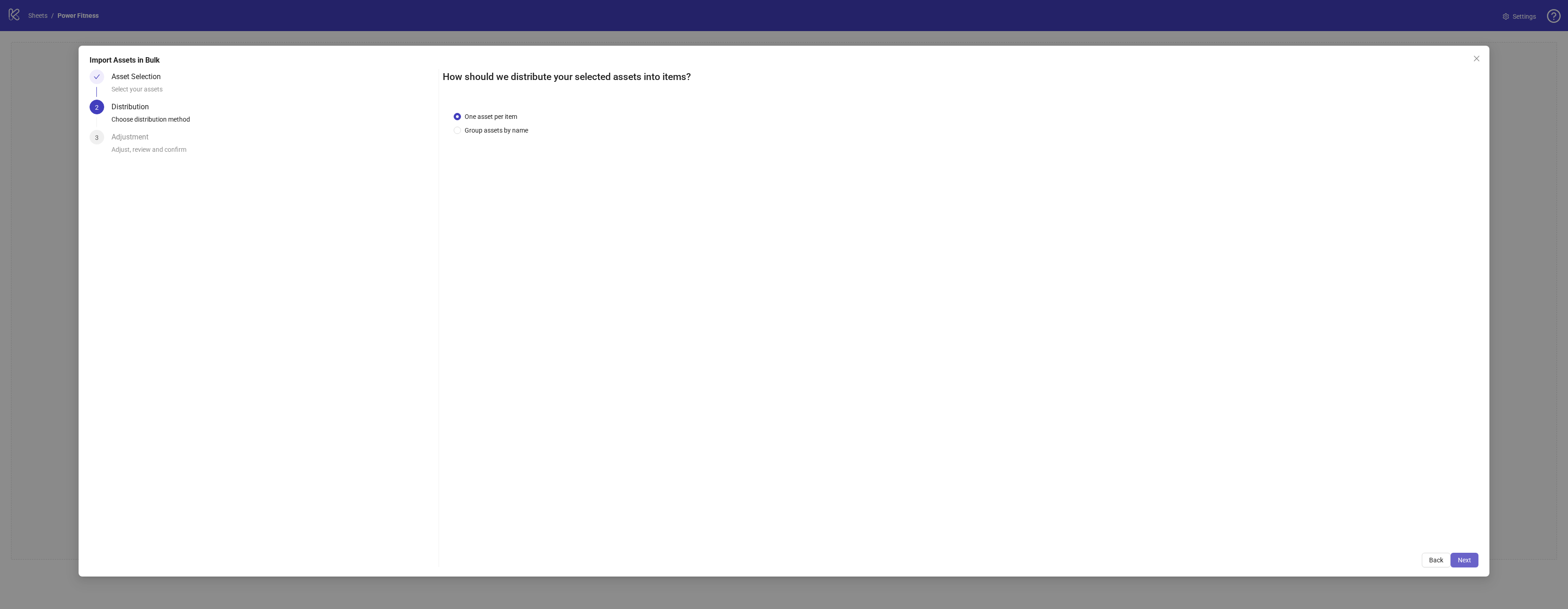
click at [1468, 554] on button "Next" at bounding box center [1464, 560] width 28 height 14
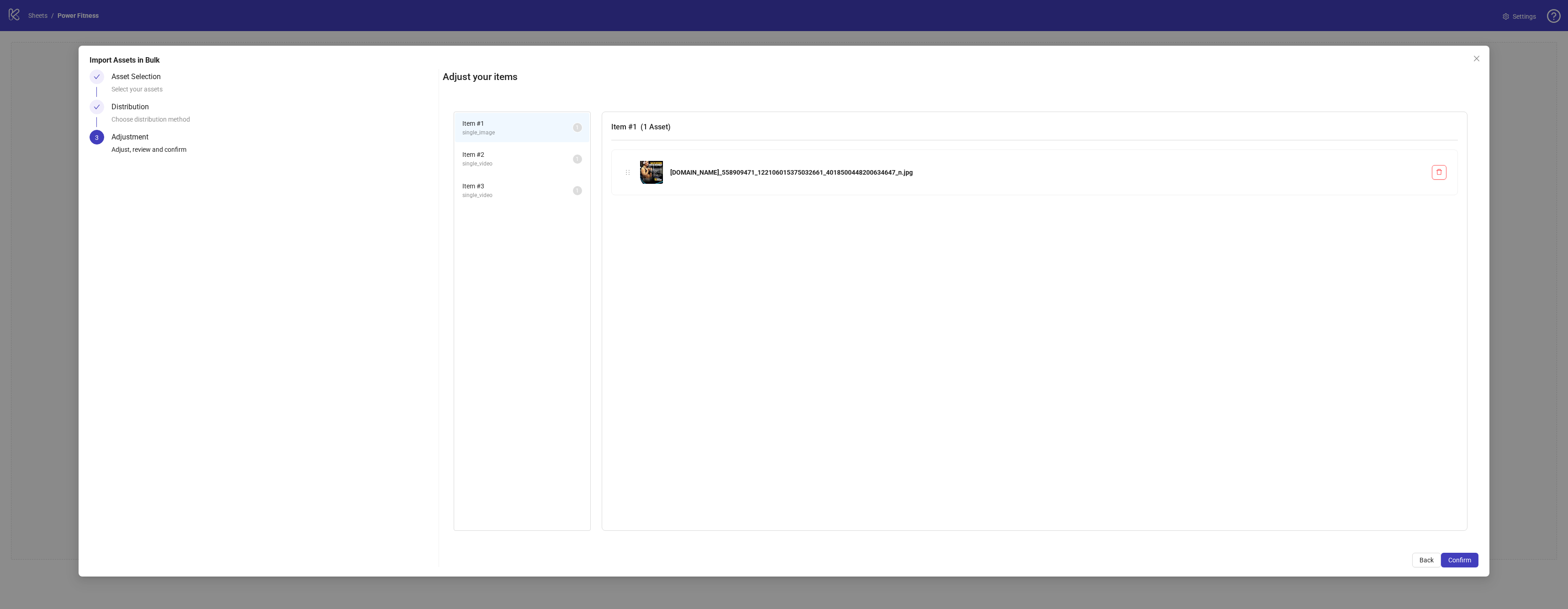
click at [564, 169] on li "Item # 2 single_video 1" at bounding box center [522, 158] width 134 height 30
click at [541, 195] on span "single_video" at bounding box center [518, 195] width 111 height 8
click at [1468, 555] on button "Confirm" at bounding box center [1459, 560] width 37 height 14
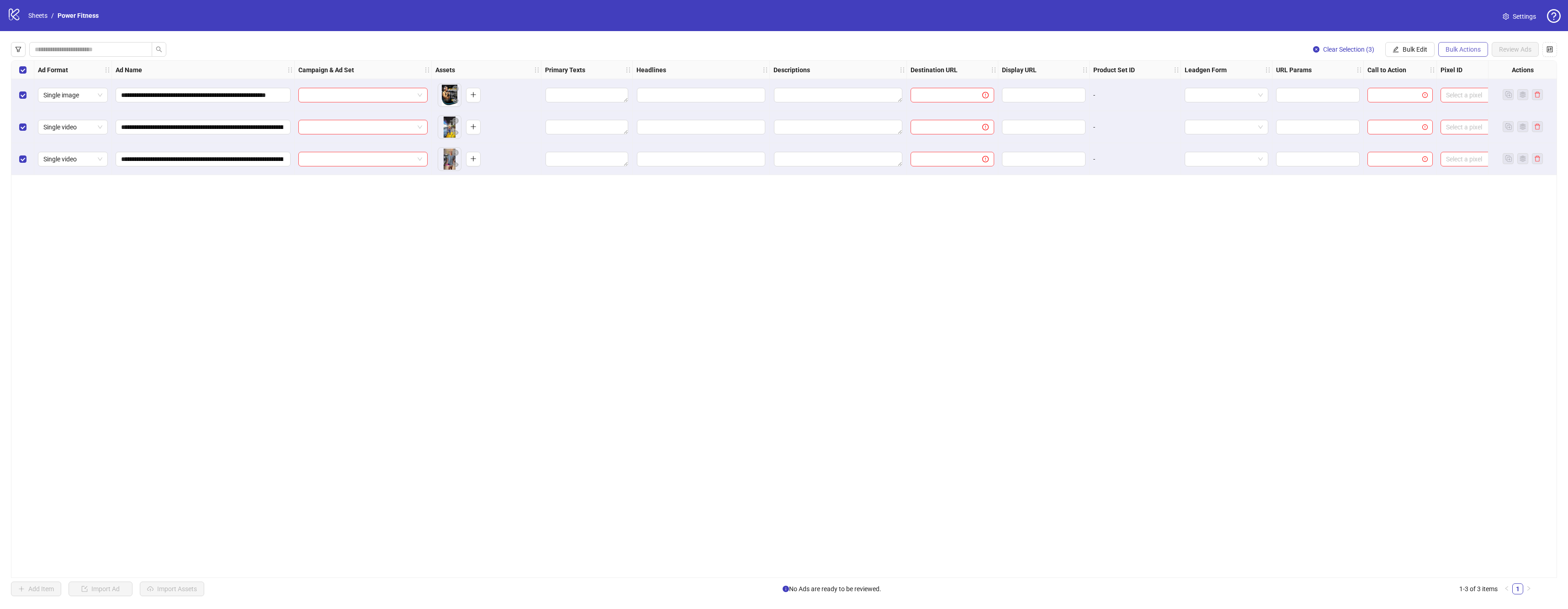
click at [1453, 52] on span "Bulk Actions" at bounding box center [1463, 49] width 35 height 8
click at [1376, 205] on div "**********" at bounding box center [784, 319] width 1546 height 517
click at [390, 100] on input "search" at bounding box center [358, 95] width 110 height 14
click at [380, 182] on div "Mariana - Conversões" at bounding box center [354, 183] width 96 height 10
click at [367, 122] on input "search" at bounding box center [358, 127] width 110 height 14
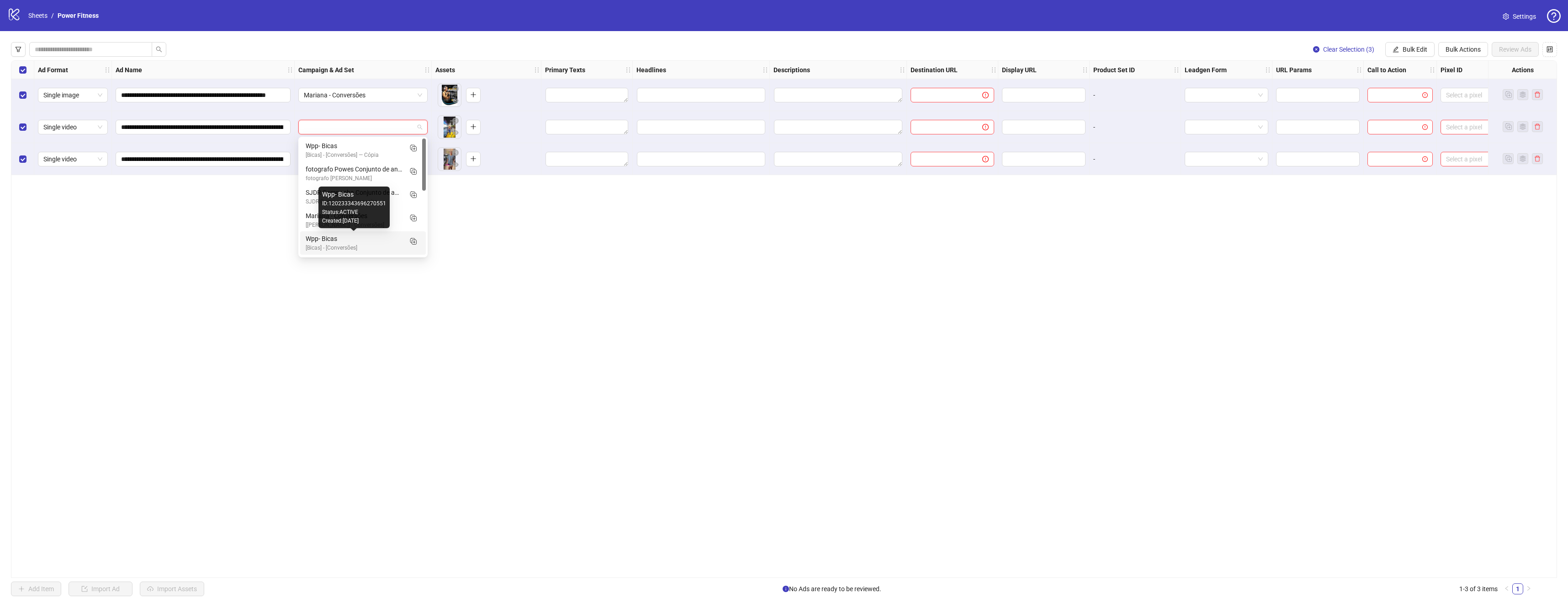
click at [340, 214] on div "Status: ACTIVE" at bounding box center [354, 212] width 64 height 8
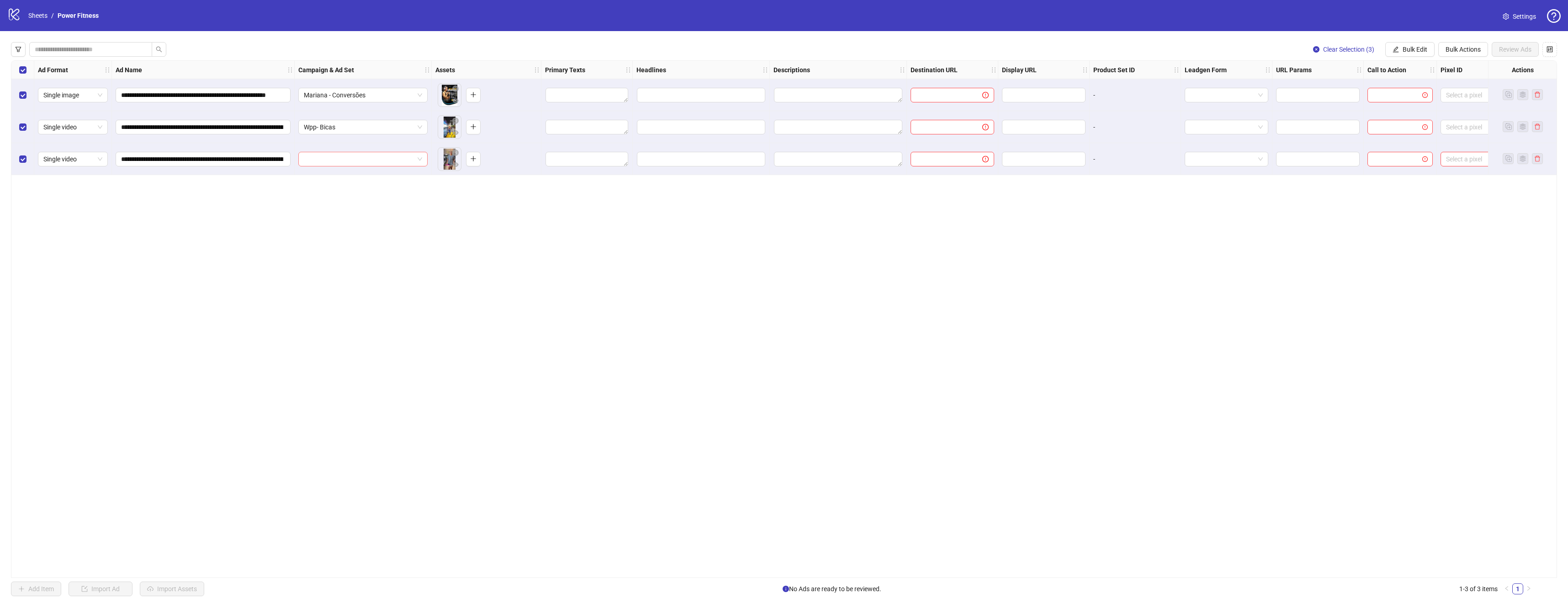
click at [340, 164] on input "search" at bounding box center [358, 159] width 110 height 14
click at [347, 250] on div "Mariana - Conversões" at bounding box center [354, 247] width 96 height 10
click at [363, 133] on span "Wpp- Bicas" at bounding box center [363, 127] width 118 height 14
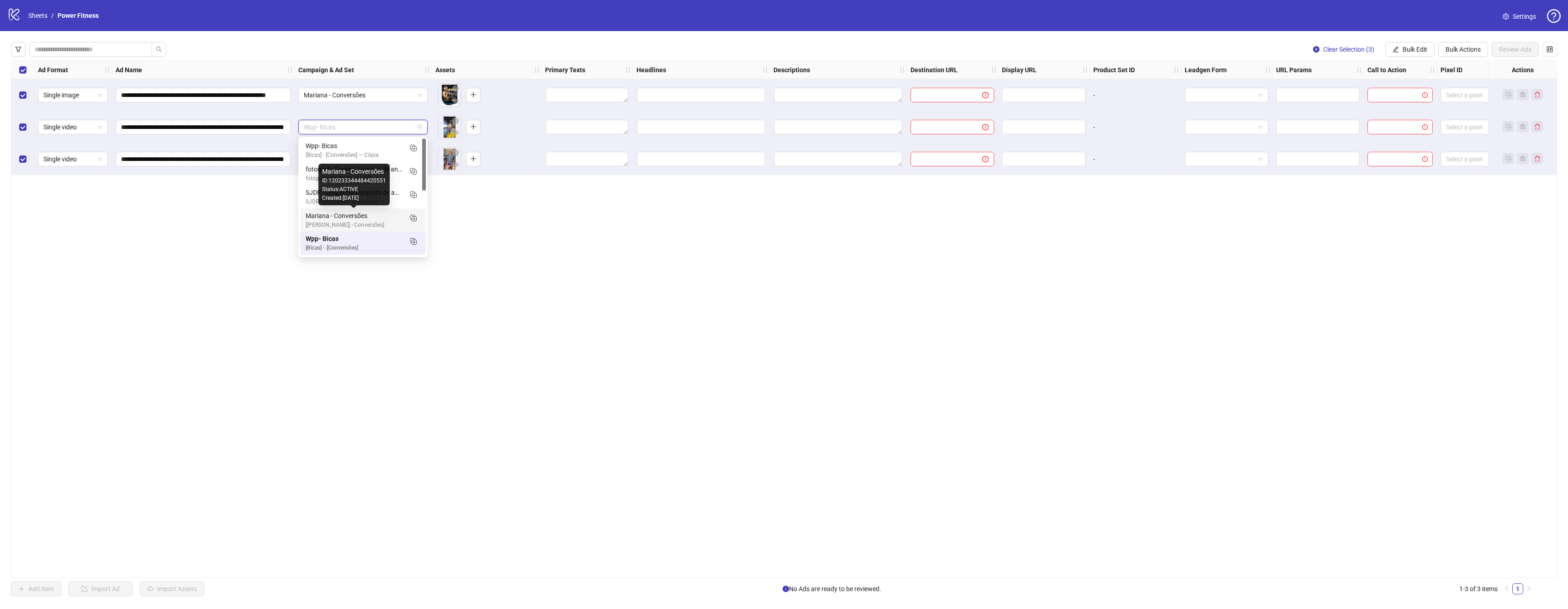
click at [364, 215] on div "Mariana - Conversões" at bounding box center [354, 215] width 96 height 10
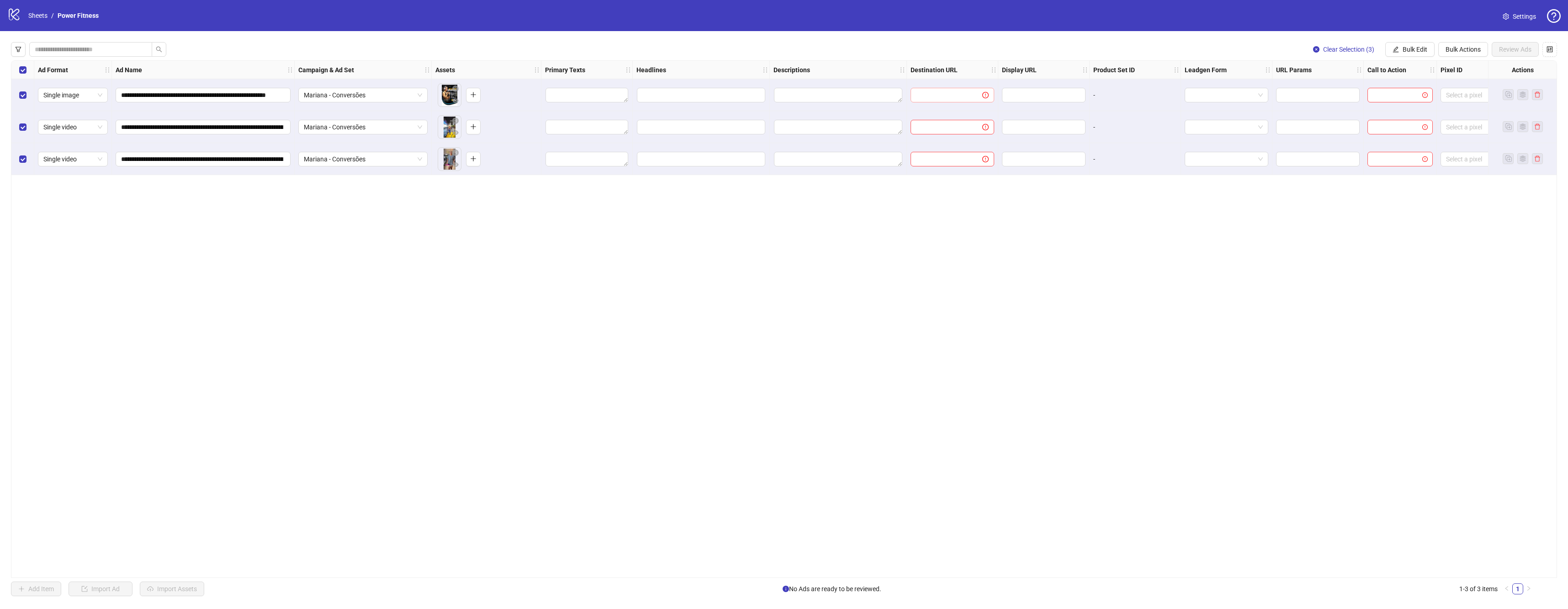
click at [984, 96] on icon "exclamation-circle" at bounding box center [985, 95] width 6 height 6
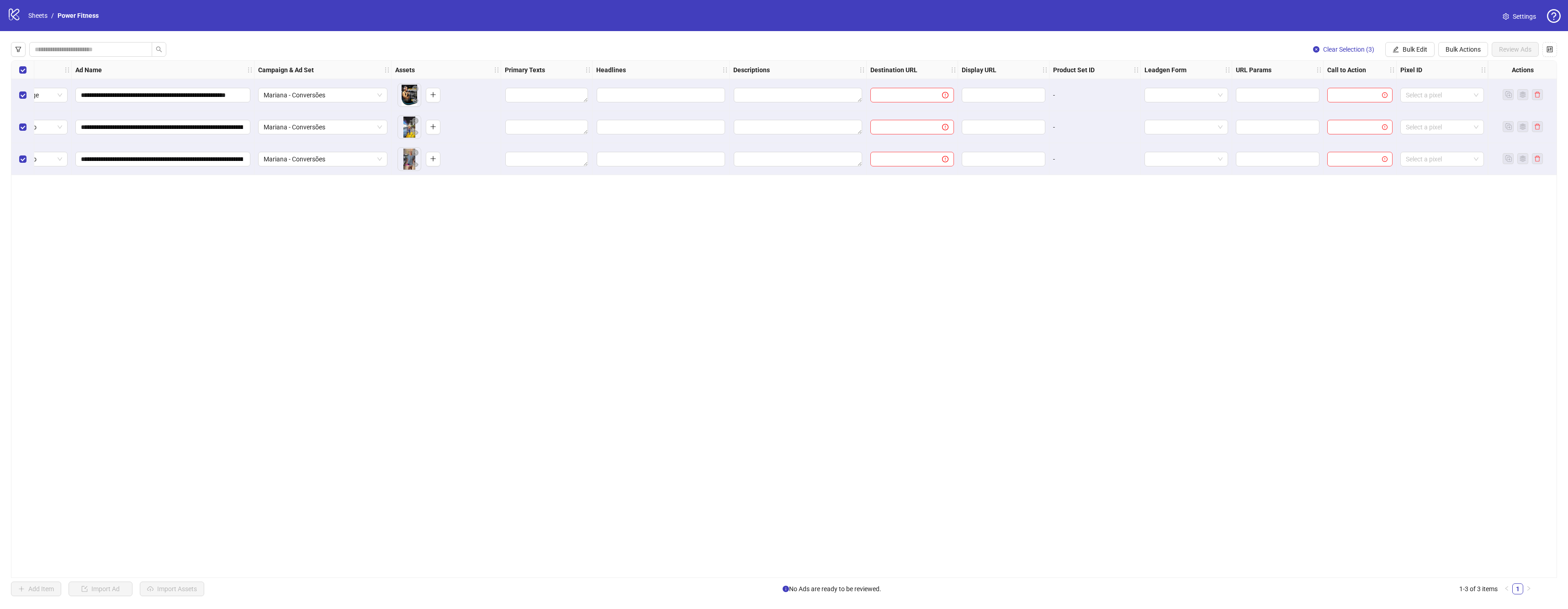
drag, startPoint x: 1285, startPoint y: 268, endPoint x: 1490, endPoint y: 223, distance: 209.9
click at [550, 95] on textarea "Edit values" at bounding box center [546, 95] width 83 height 14
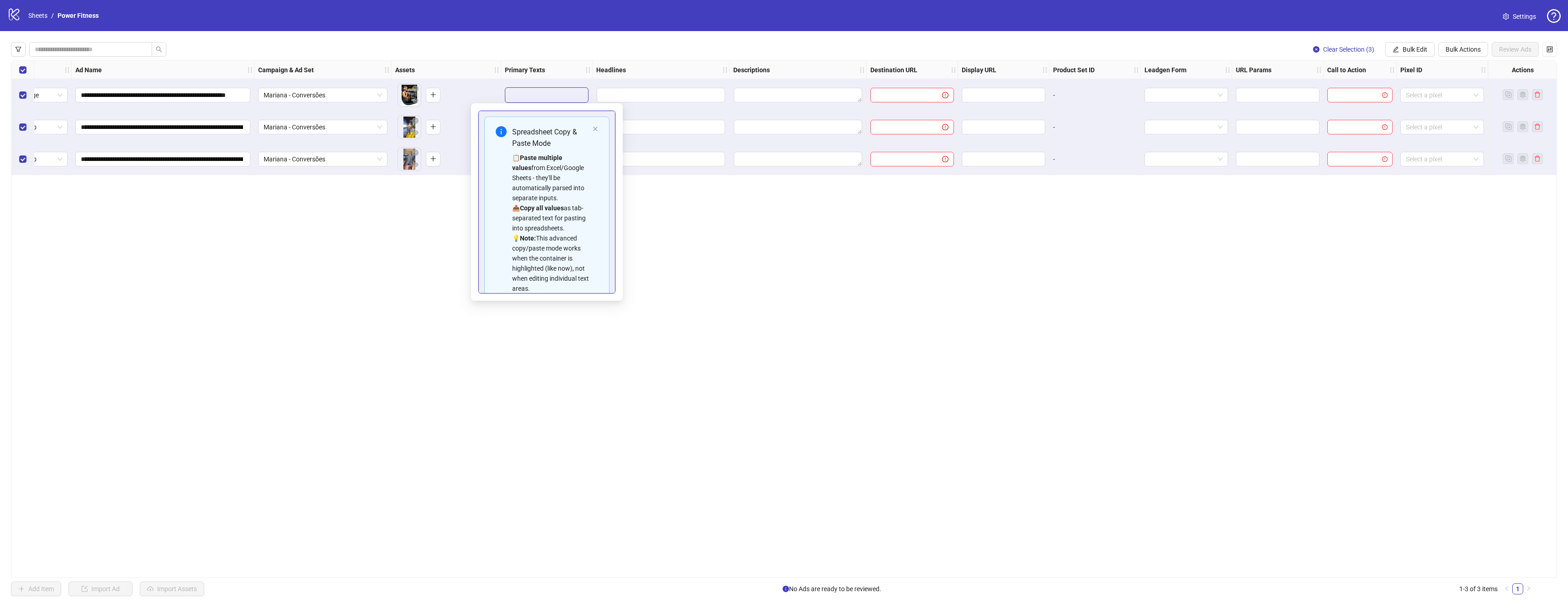
type textarea "**********"
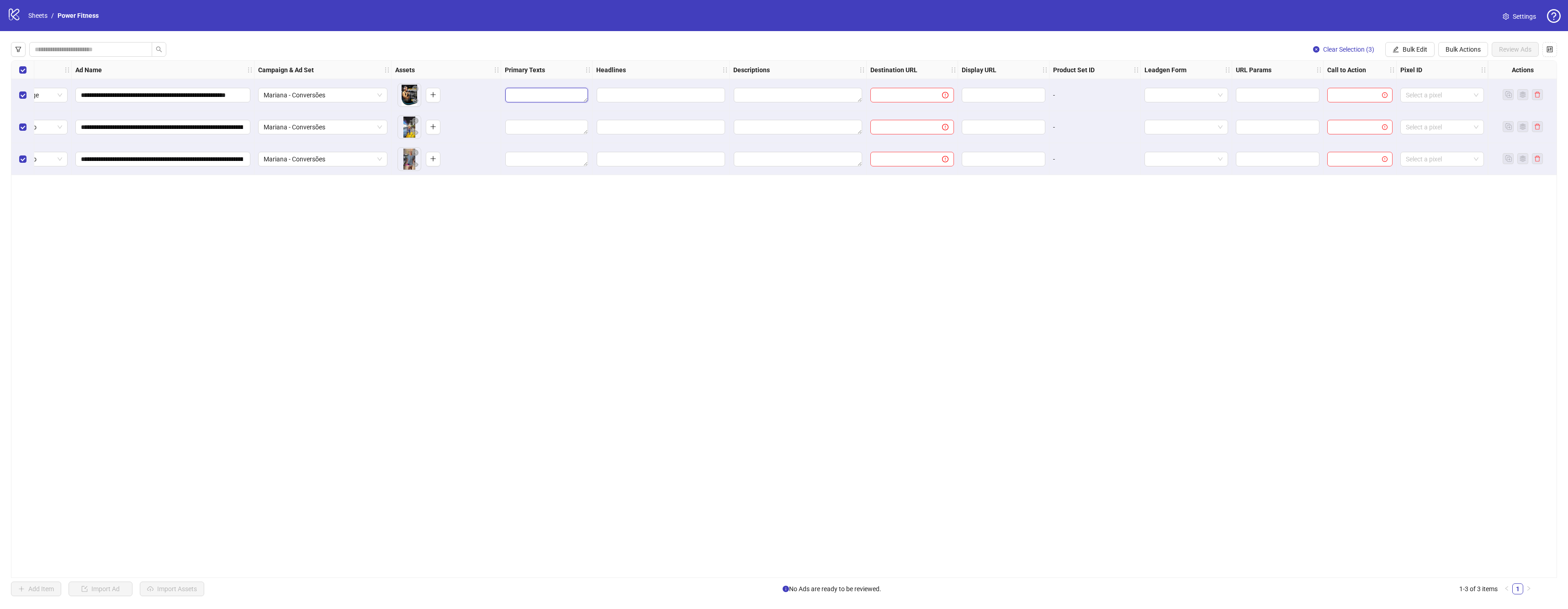
click at [556, 98] on textarea "Edit values" at bounding box center [546, 95] width 83 height 14
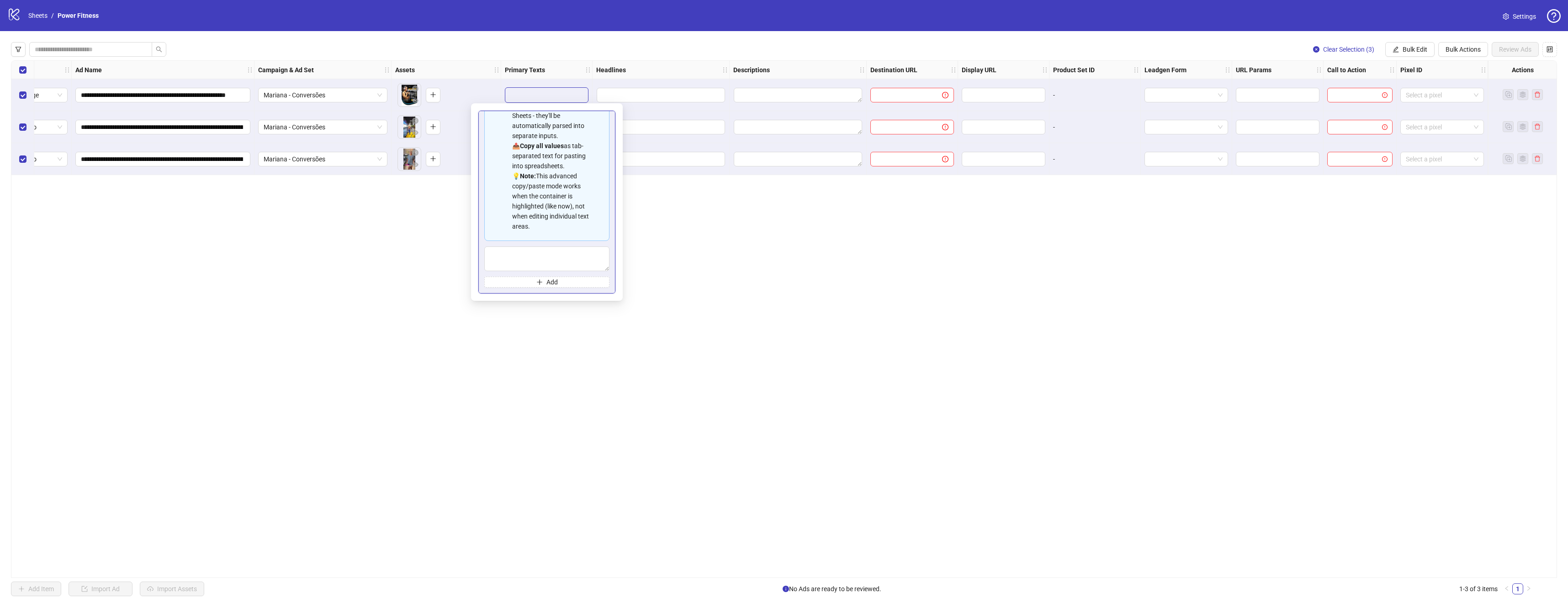
scroll to position [83, 0]
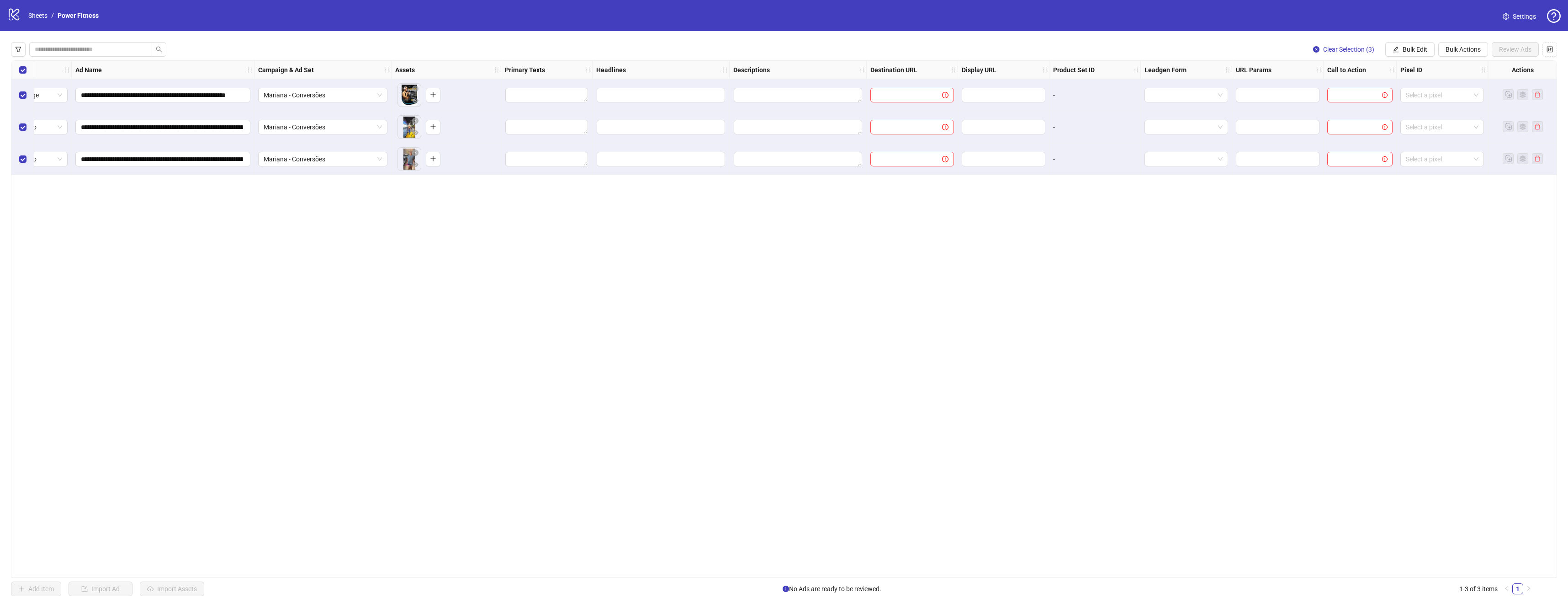
click at [832, 258] on div "**********" at bounding box center [784, 319] width 1546 height 517
click at [550, 77] on div "Primary Texts" at bounding box center [547, 70] width 92 height 18
click at [523, 59] on div "**********" at bounding box center [784, 319] width 1568 height 576
click at [533, 71] on strong "Primary Texts" at bounding box center [525, 70] width 40 height 10
click at [541, 64] on div "Primary Texts" at bounding box center [547, 70] width 92 height 18
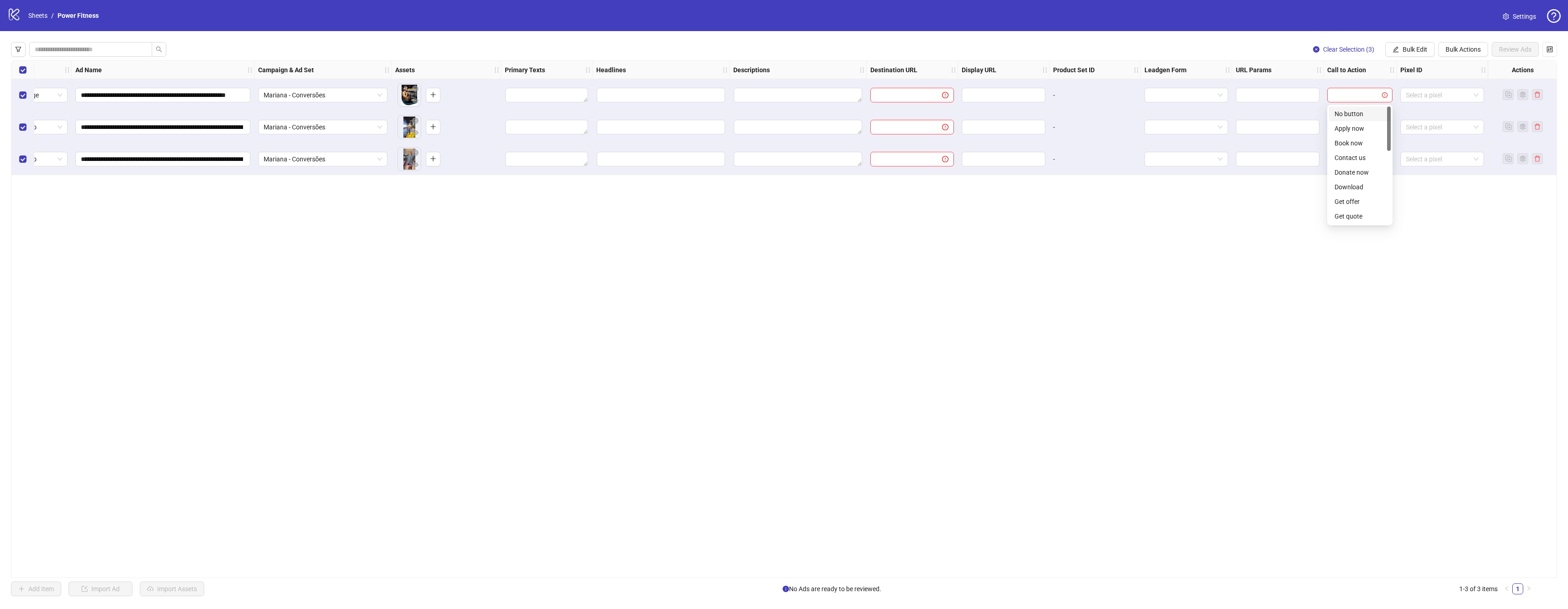
drag, startPoint x: 1390, startPoint y: 102, endPoint x: 1488, endPoint y: 103, distance: 98.0
drag, startPoint x: 1487, startPoint y: 103, endPoint x: 1448, endPoint y: 98, distance: 39.3
click at [1342, 81] on div at bounding box center [1360, 95] width 73 height 32
click at [1368, 91] on input "search" at bounding box center [1355, 95] width 46 height 14
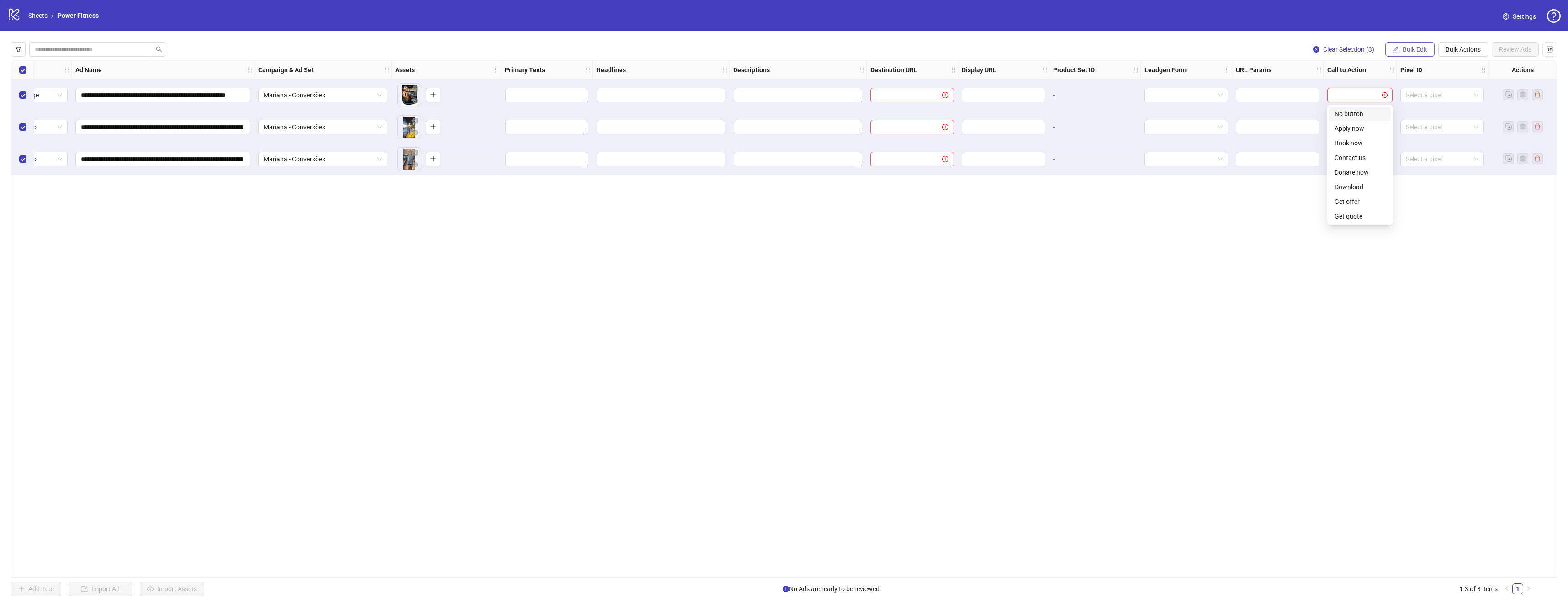
click at [1423, 45] on button "Bulk Edit" at bounding box center [1410, 49] width 49 height 14
click at [1420, 114] on span "Primary Texts" at bounding box center [1419, 111] width 55 height 10
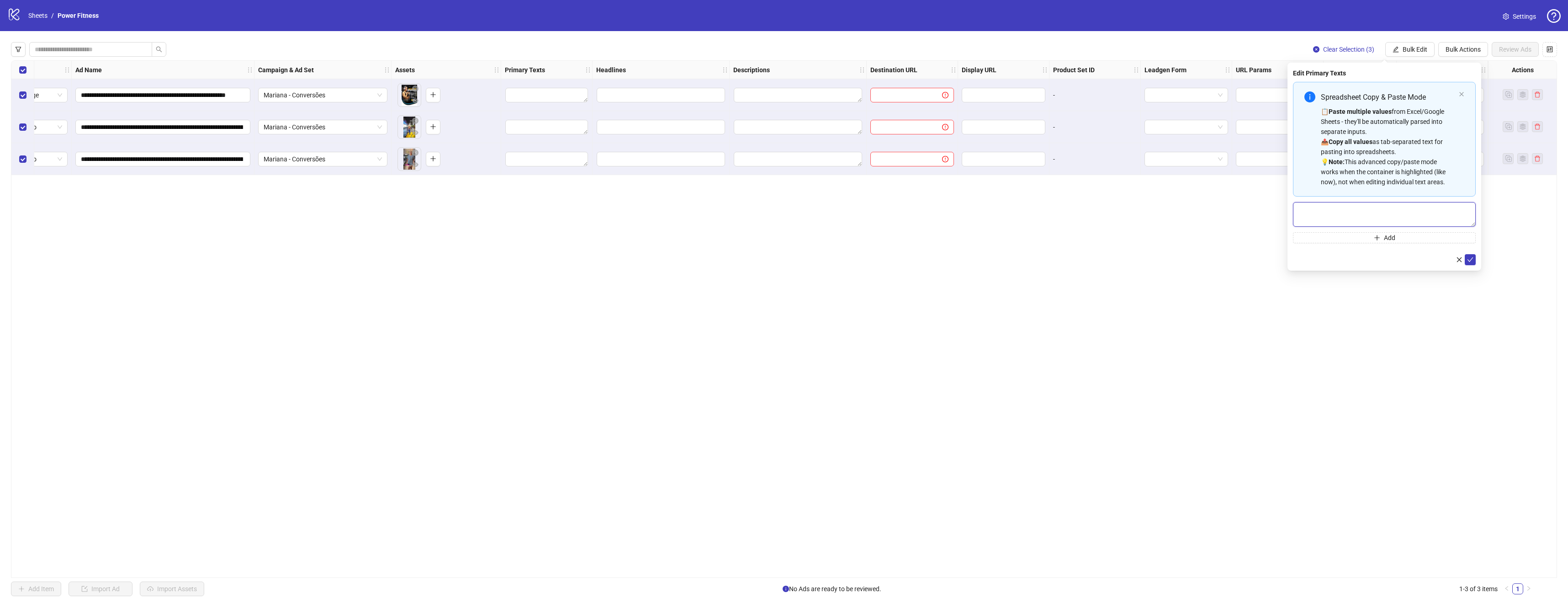
click at [1321, 209] on textarea "Multi-text input container - paste or copy values" at bounding box center [1384, 214] width 182 height 25
paste textarea "**********"
type textarea "**********"
click at [1395, 240] on span "Add" at bounding box center [1389, 238] width 11 height 8
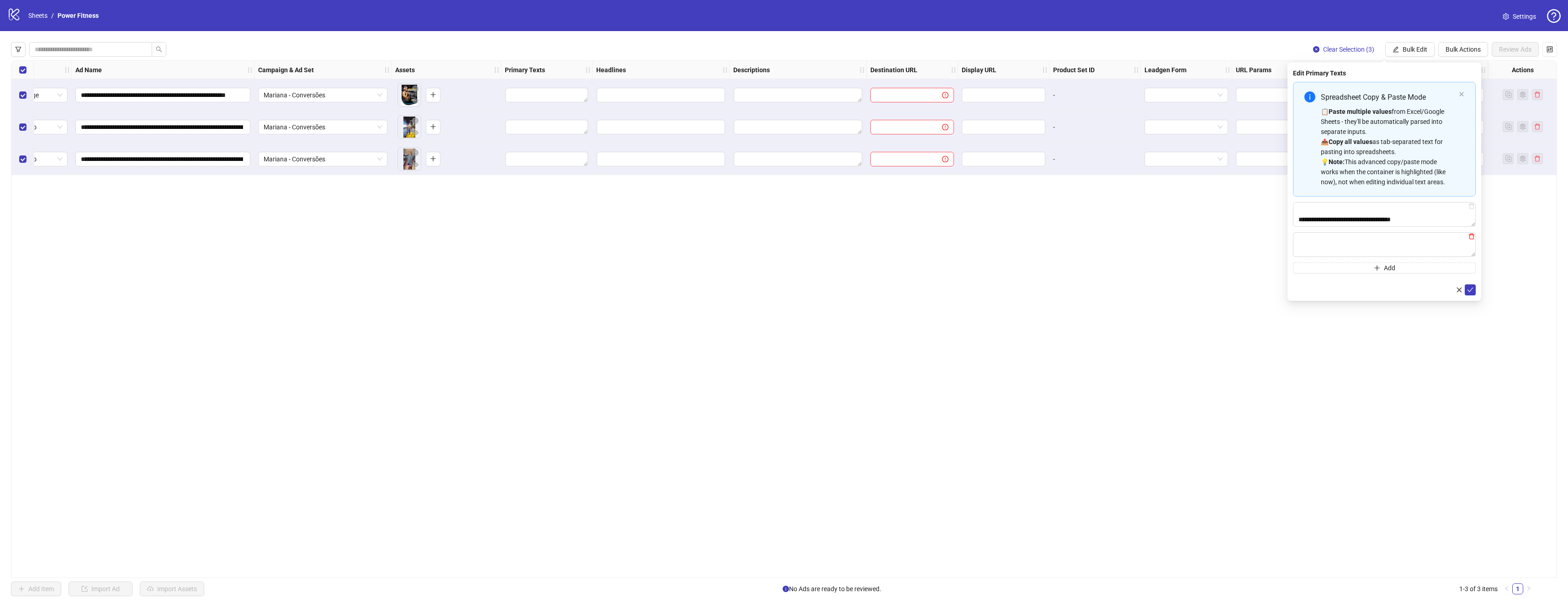
click at [1473, 236] on icon "delete" at bounding box center [1471, 236] width 5 height 6
click at [1467, 259] on icon "check" at bounding box center [1470, 260] width 6 height 6
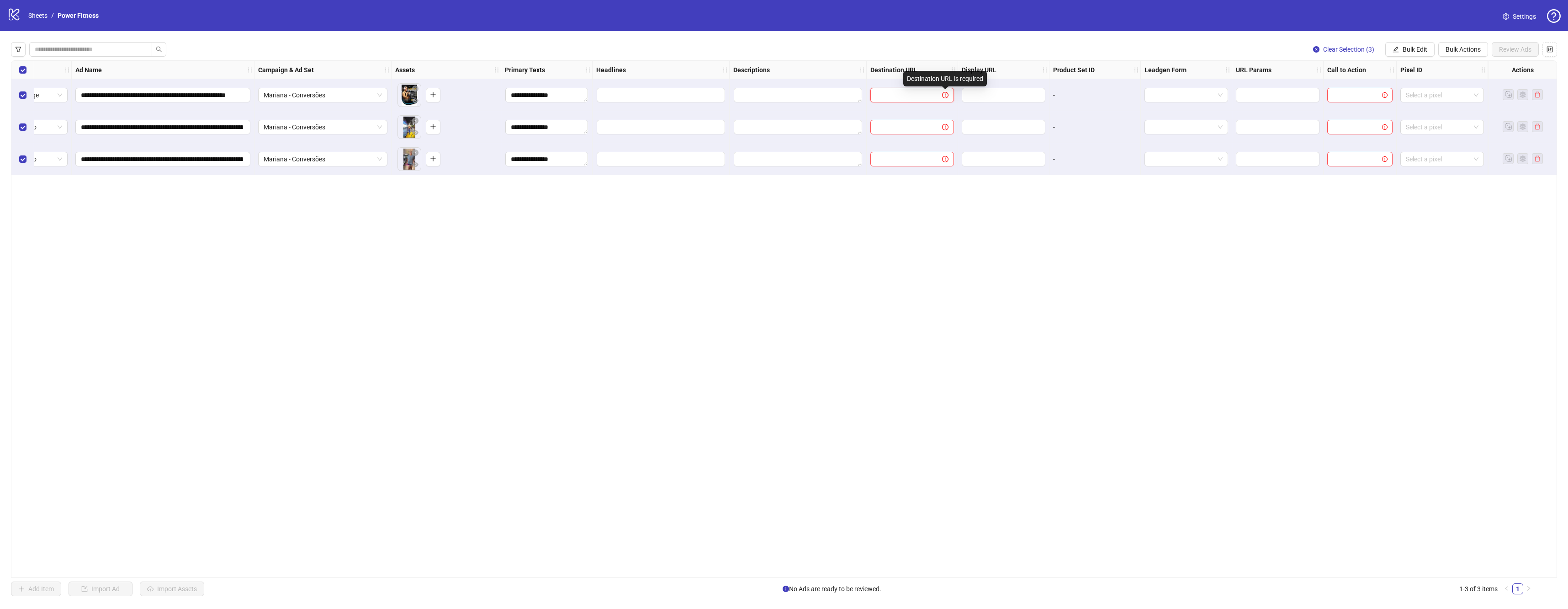
click at [926, 98] on input "text" at bounding box center [902, 95] width 54 height 10
click at [939, 70] on div "Destination URL" at bounding box center [912, 70] width 92 height 18
click at [921, 94] on input "text" at bounding box center [902, 95] width 54 height 10
click at [1407, 55] on button "Bulk Edit" at bounding box center [1410, 49] width 49 height 14
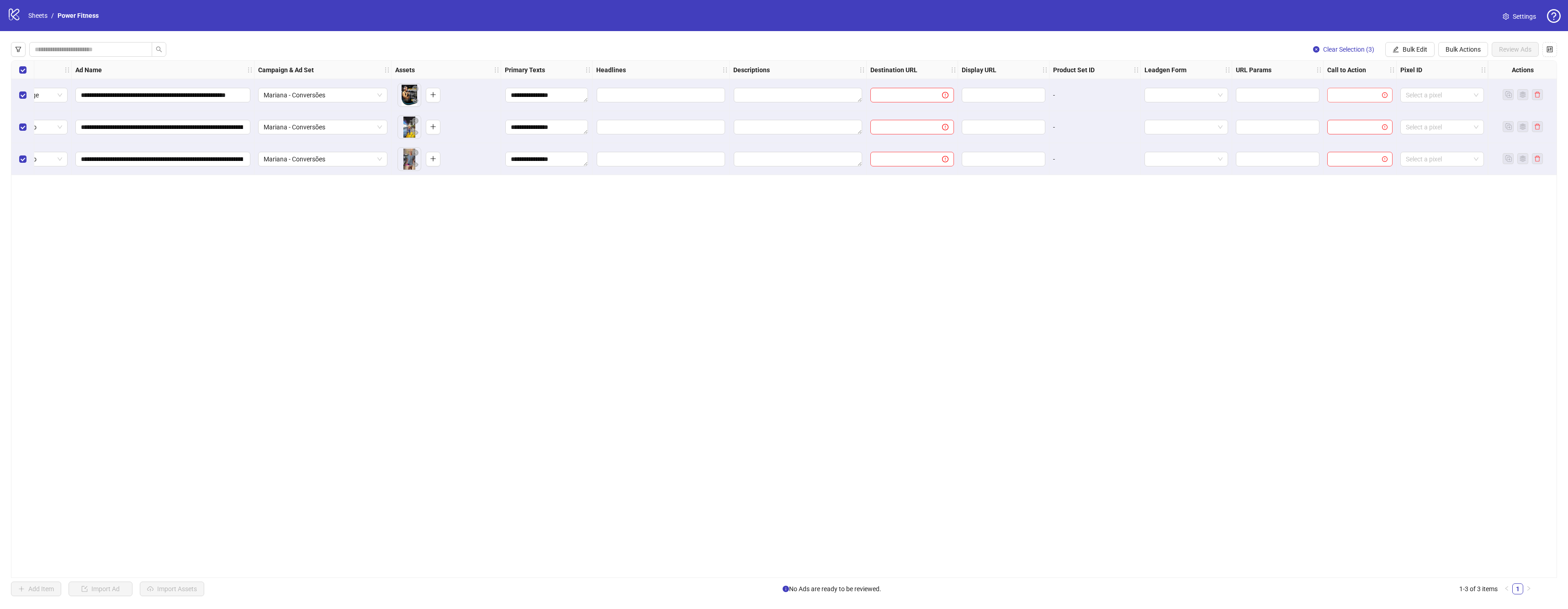
click at [1344, 93] on input "search" at bounding box center [1355, 95] width 46 height 14
type input "*"
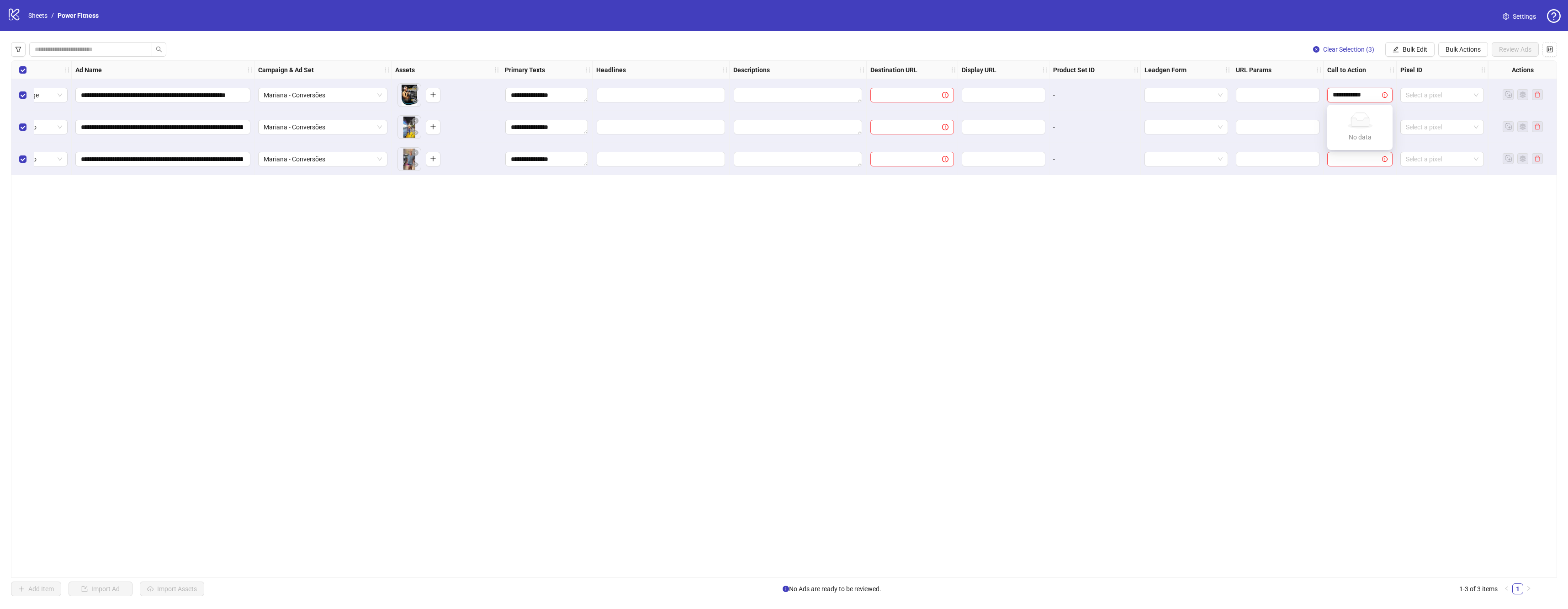
type input "**********"
click at [1295, 242] on div "**********" at bounding box center [784, 319] width 1546 height 517
click at [1356, 124] on input "search" at bounding box center [1355, 127] width 46 height 14
click at [1417, 49] on span "Bulk Edit" at bounding box center [1414, 49] width 25 height 8
click at [1428, 211] on span "Call to Action" at bounding box center [1419, 214] width 55 height 10
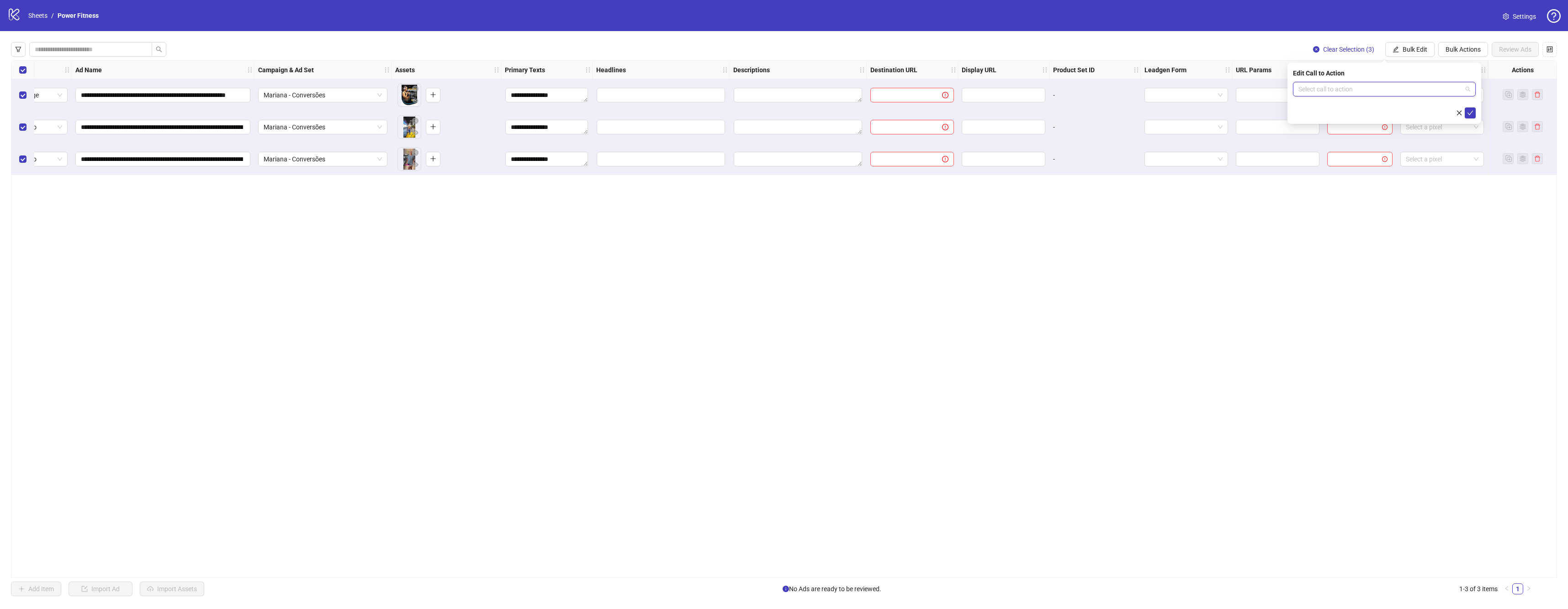
click at [1375, 92] on input "search" at bounding box center [1380, 89] width 164 height 14
paste input "**********"
type input "**********"
click at [1387, 82] on div "Select call to action" at bounding box center [1384, 89] width 182 height 14
click at [1384, 89] on input "search" at bounding box center [1380, 89] width 164 height 14
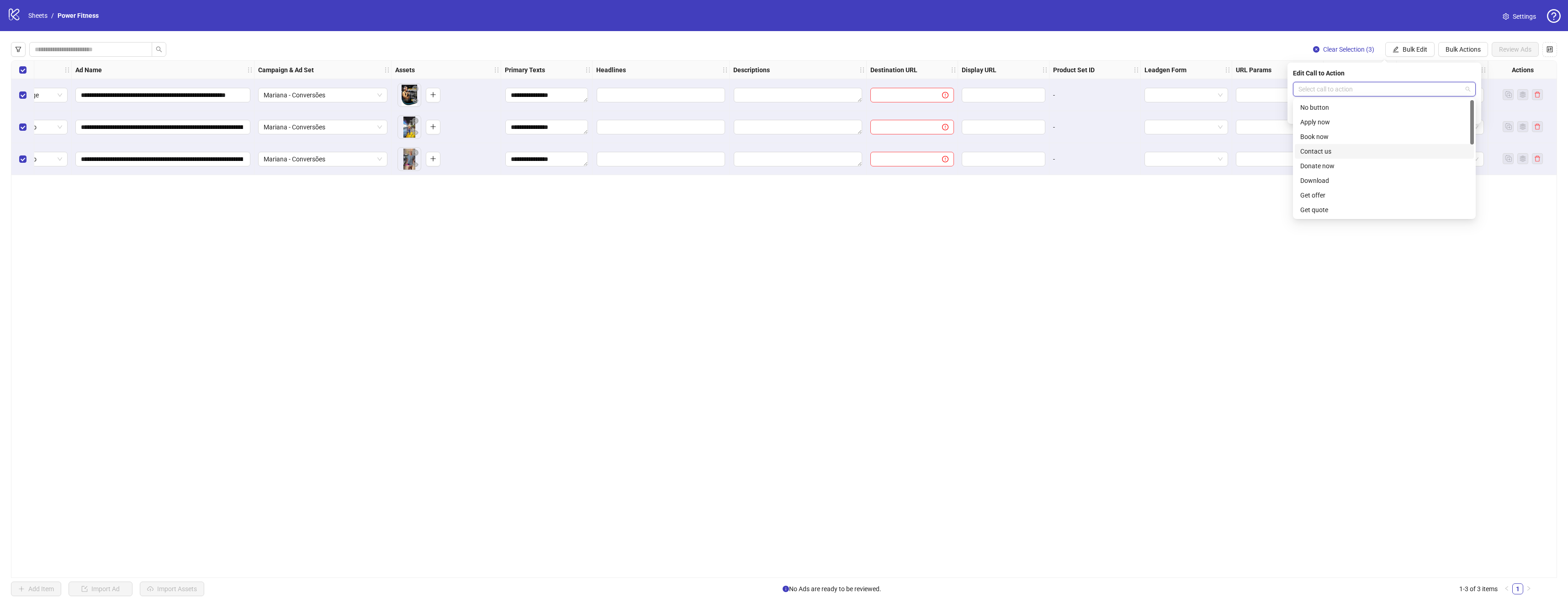
click at [1364, 149] on div "Contact us" at bounding box center [1384, 151] width 168 height 10
click at [1474, 115] on button "submit" at bounding box center [1470, 113] width 11 height 11
click at [1388, 192] on div "**********" at bounding box center [784, 319] width 1546 height 517
drag, startPoint x: 1344, startPoint y: 193, endPoint x: 1260, endPoint y: 158, distance: 91.0
click at [910, 96] on input "text" at bounding box center [902, 95] width 54 height 10
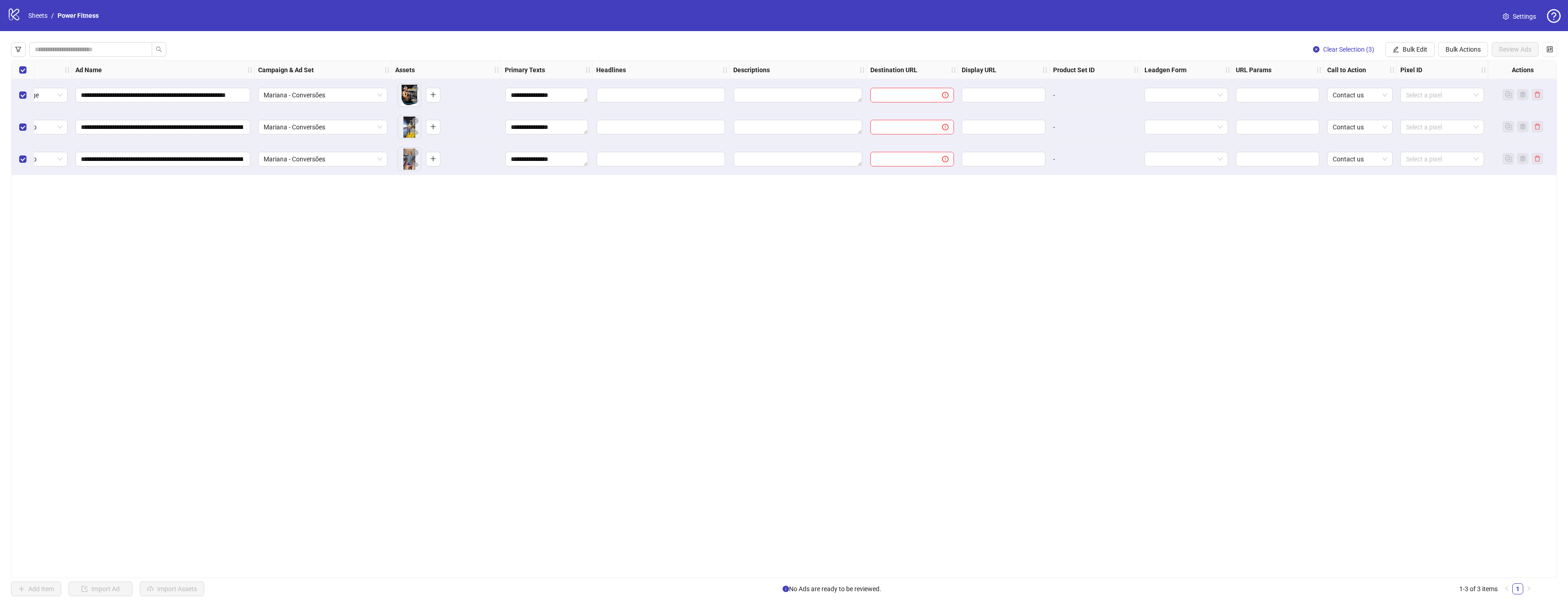
click at [909, 64] on div "Destination URL" at bounding box center [912, 70] width 92 height 18
click at [955, 66] on div "Destination URL" at bounding box center [912, 70] width 92 height 18
click at [954, 66] on div "Destination URL" at bounding box center [912, 70] width 92 height 18
click at [1470, 52] on span "Bulk Actions" at bounding box center [1463, 49] width 35 height 8
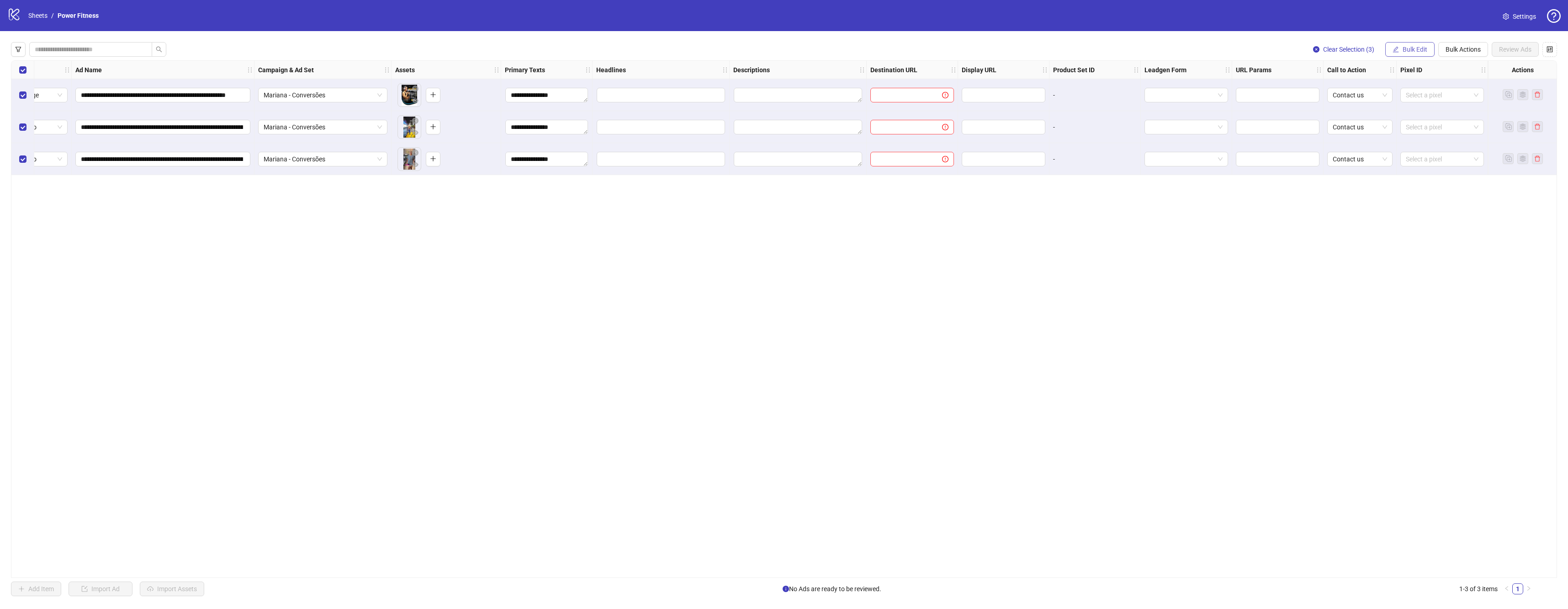
click at [1428, 50] on button "Bulk Edit" at bounding box center [1410, 49] width 49 height 14
click at [893, 105] on div at bounding box center [912, 95] width 92 height 32
click at [891, 95] on input "text" at bounding box center [902, 95] width 54 height 10
